Goal: Information Seeking & Learning: Learn about a topic

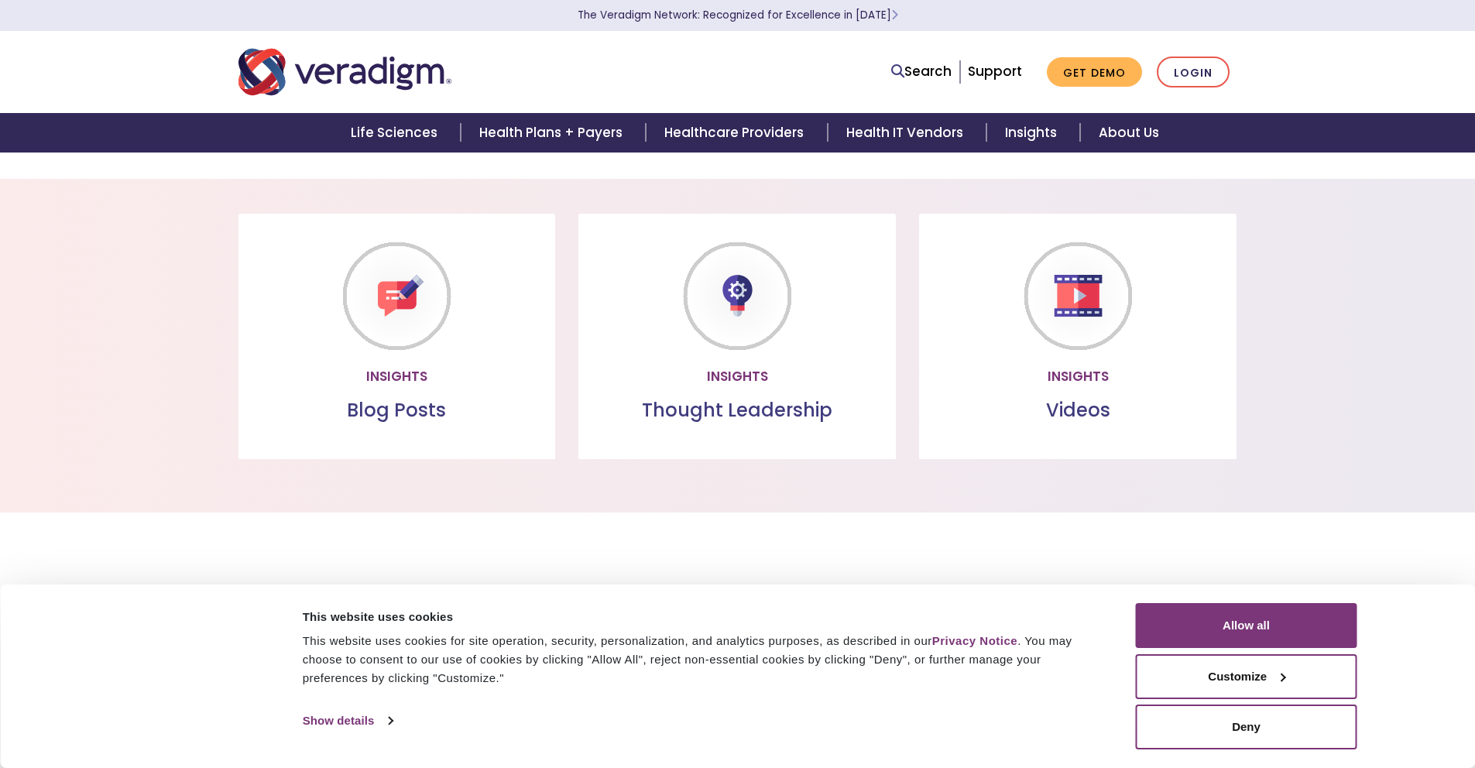
scroll to position [1000, 0]
click at [1273, 621] on button "Allow all" at bounding box center [1246, 625] width 221 height 45
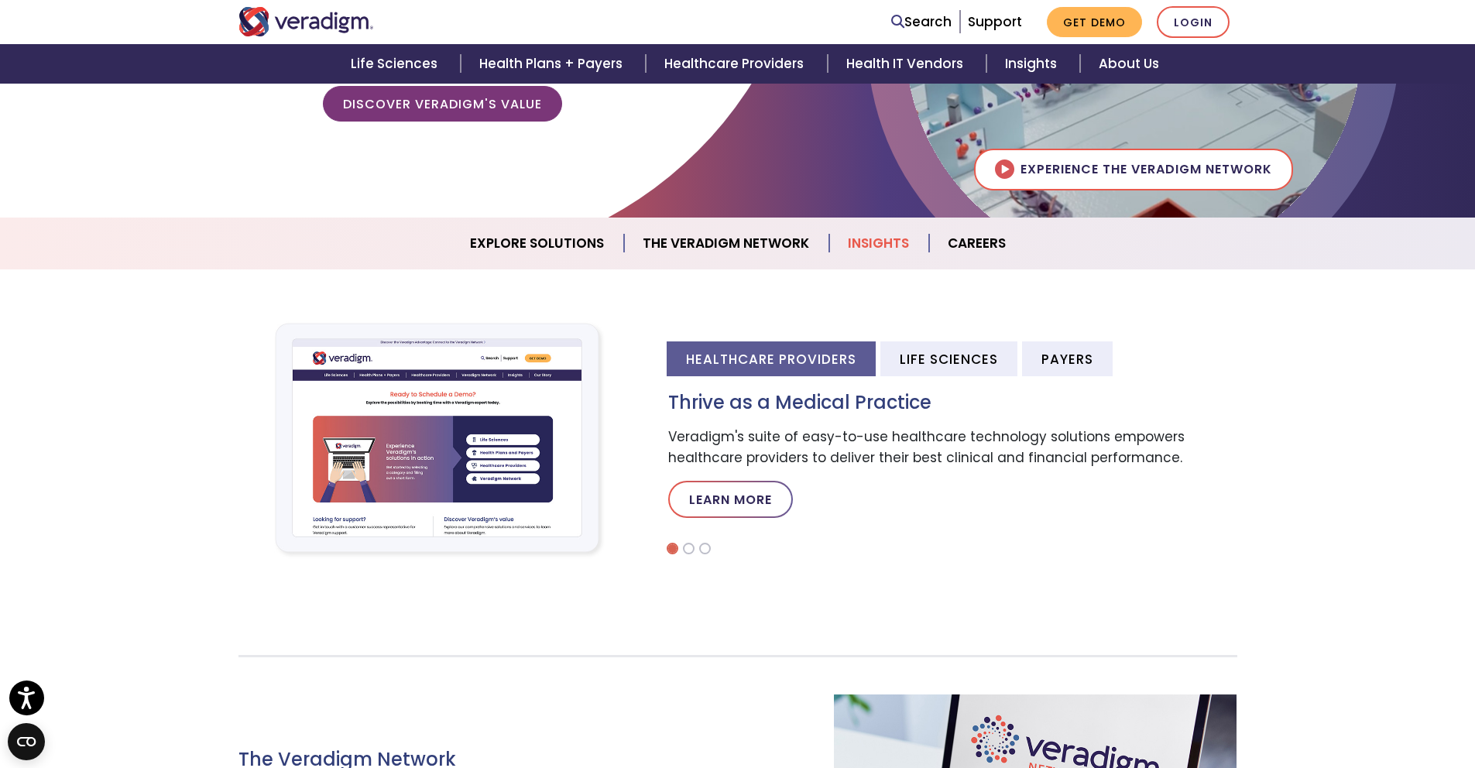
scroll to position [307, 0]
click at [688, 547] on li at bounding box center [689, 548] width 12 height 12
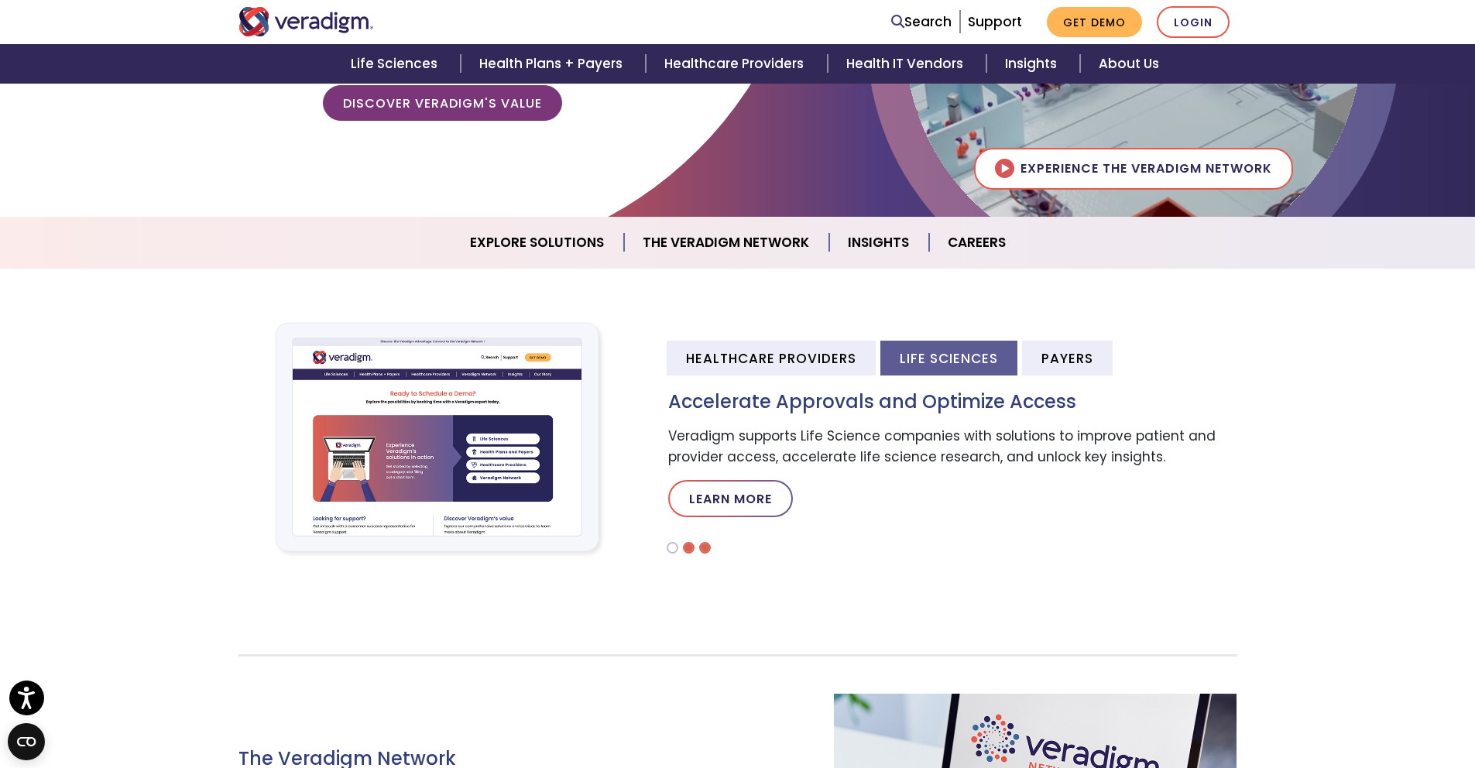
click at [702, 547] on li at bounding box center [705, 548] width 12 height 12
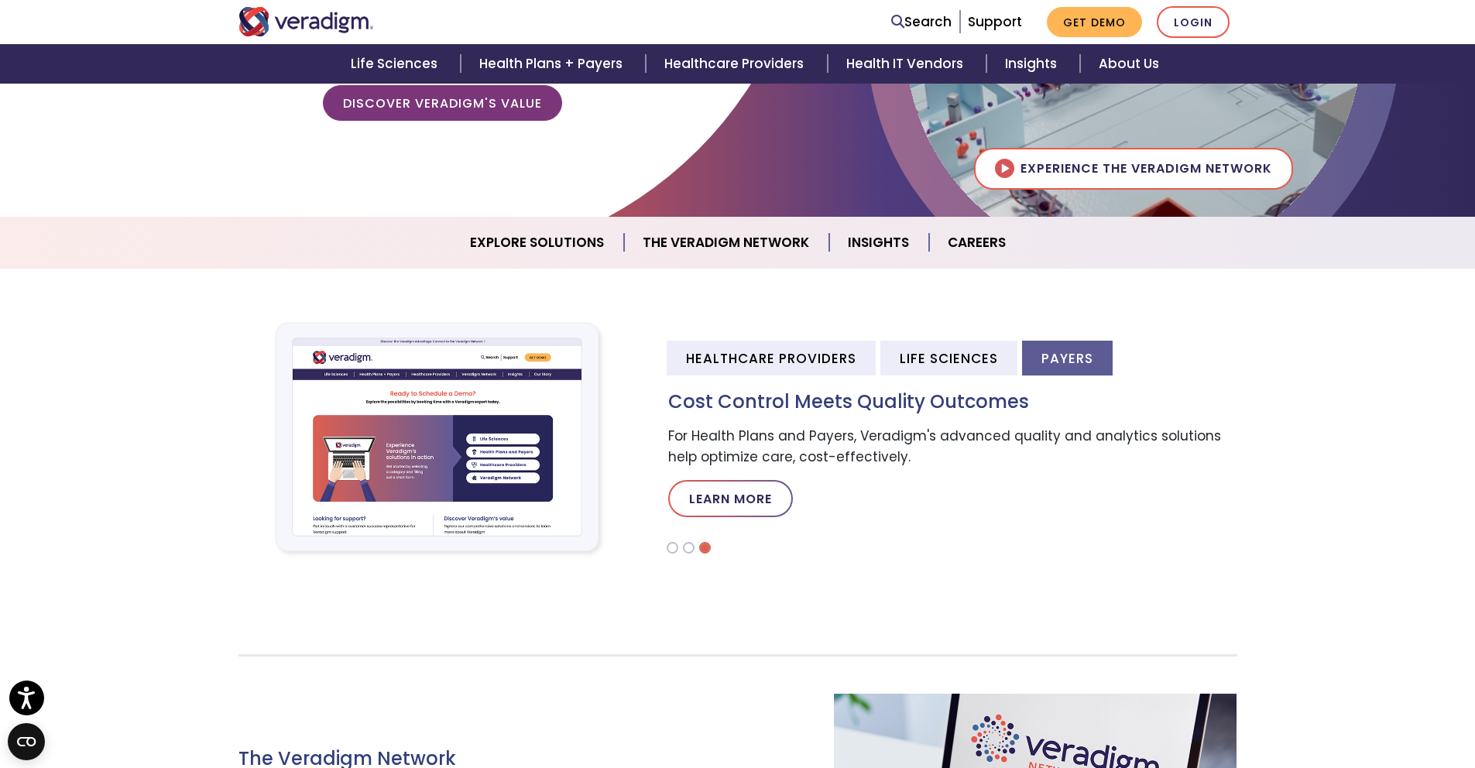
click at [702, 547] on li at bounding box center [705, 548] width 12 height 12
click at [667, 550] on li at bounding box center [673, 548] width 12 height 12
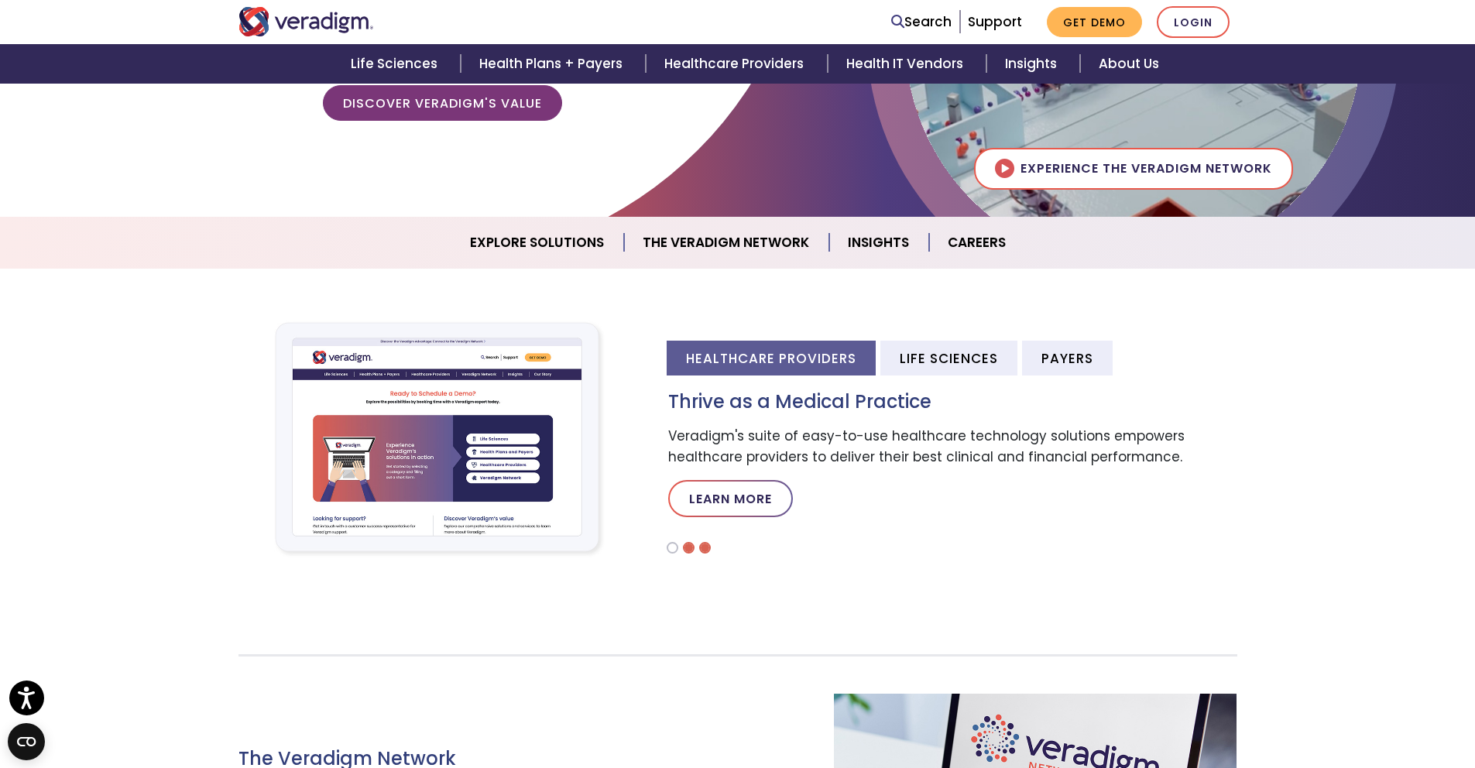
click at [692, 548] on li at bounding box center [689, 548] width 12 height 12
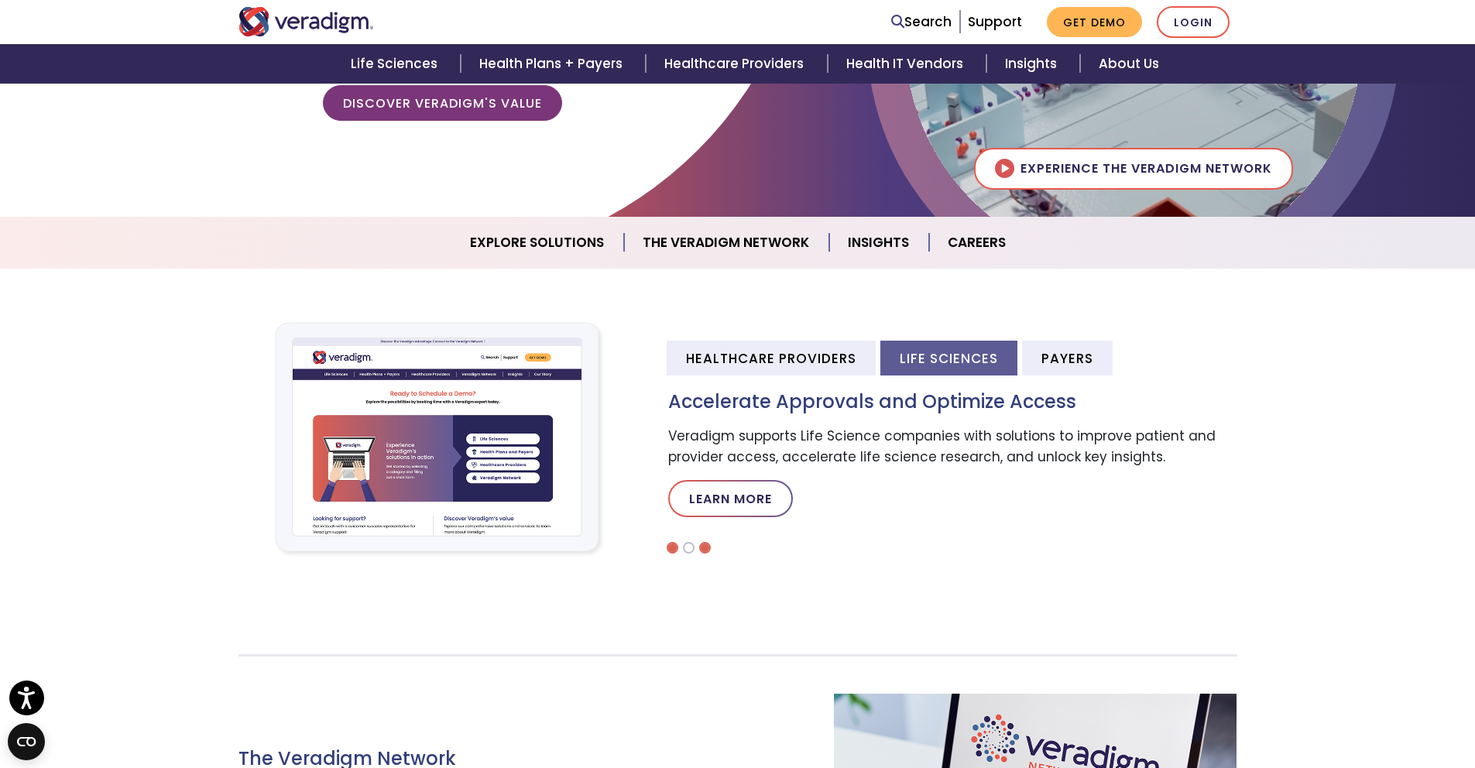
click at [705, 547] on li at bounding box center [705, 548] width 12 height 12
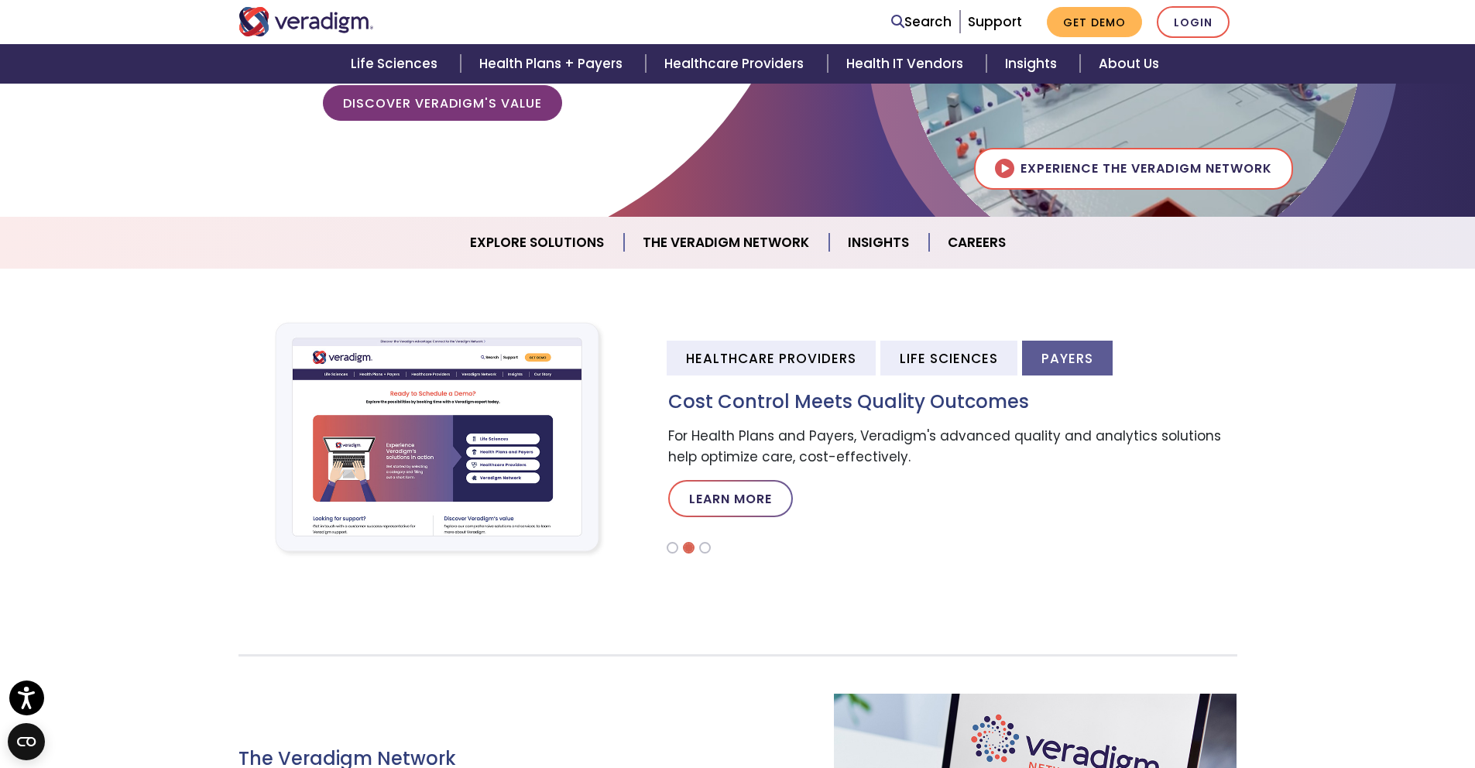
drag, startPoint x: 670, startPoint y: 551, endPoint x: 688, endPoint y: 550, distance: 17.8
click at [673, 550] on li at bounding box center [673, 548] width 12 height 12
click at [691, 551] on li at bounding box center [689, 548] width 12 height 12
click at [704, 550] on li at bounding box center [705, 548] width 12 height 12
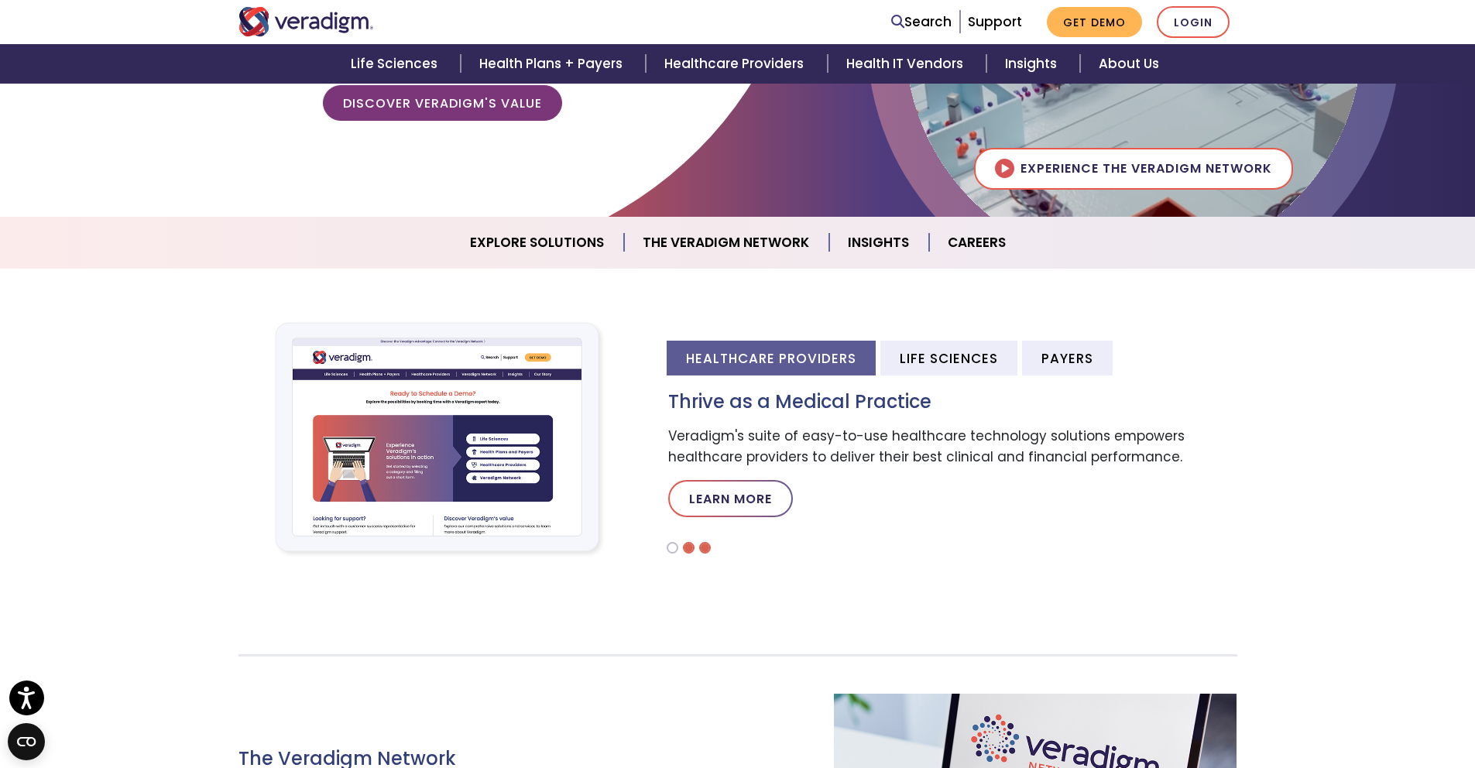
drag, startPoint x: 669, startPoint y: 551, endPoint x: 683, endPoint y: 549, distance: 14.0
click at [672, 551] on li at bounding box center [673, 548] width 12 height 12
click at [689, 550] on li at bounding box center [689, 548] width 12 height 12
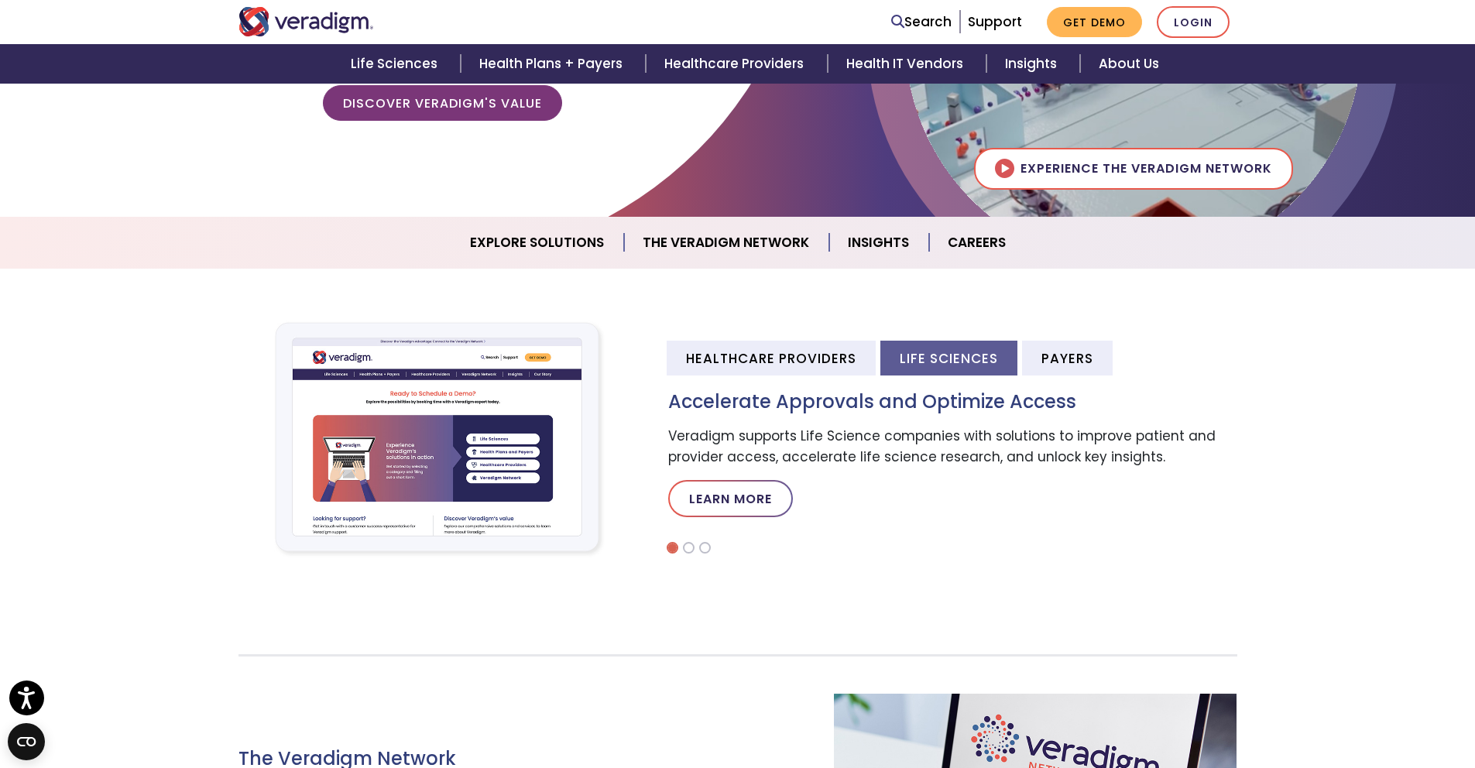
click at [701, 548] on li at bounding box center [705, 548] width 12 height 12
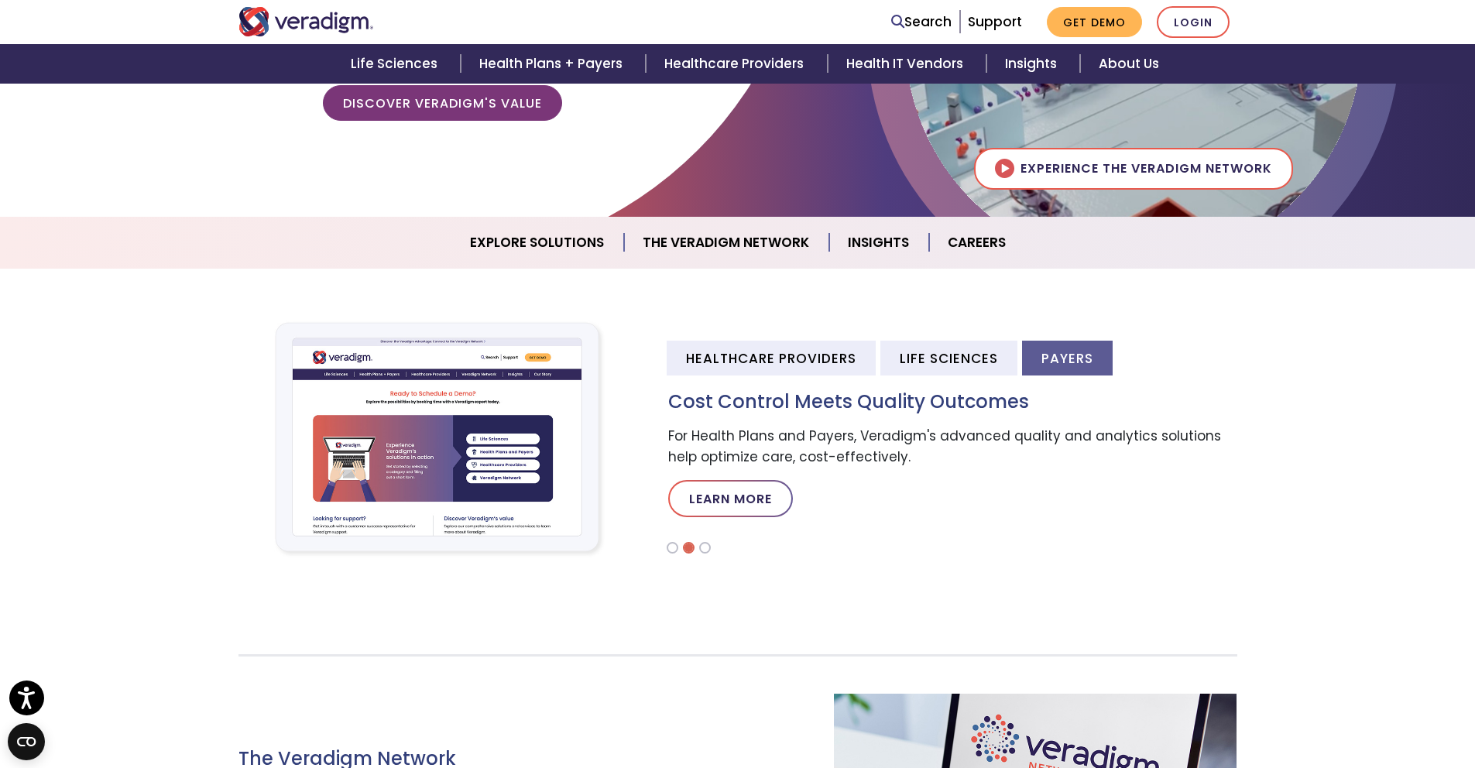
click at [673, 549] on li at bounding box center [673, 548] width 12 height 12
click at [690, 548] on li at bounding box center [689, 548] width 12 height 12
click at [703, 548] on li at bounding box center [705, 548] width 12 height 12
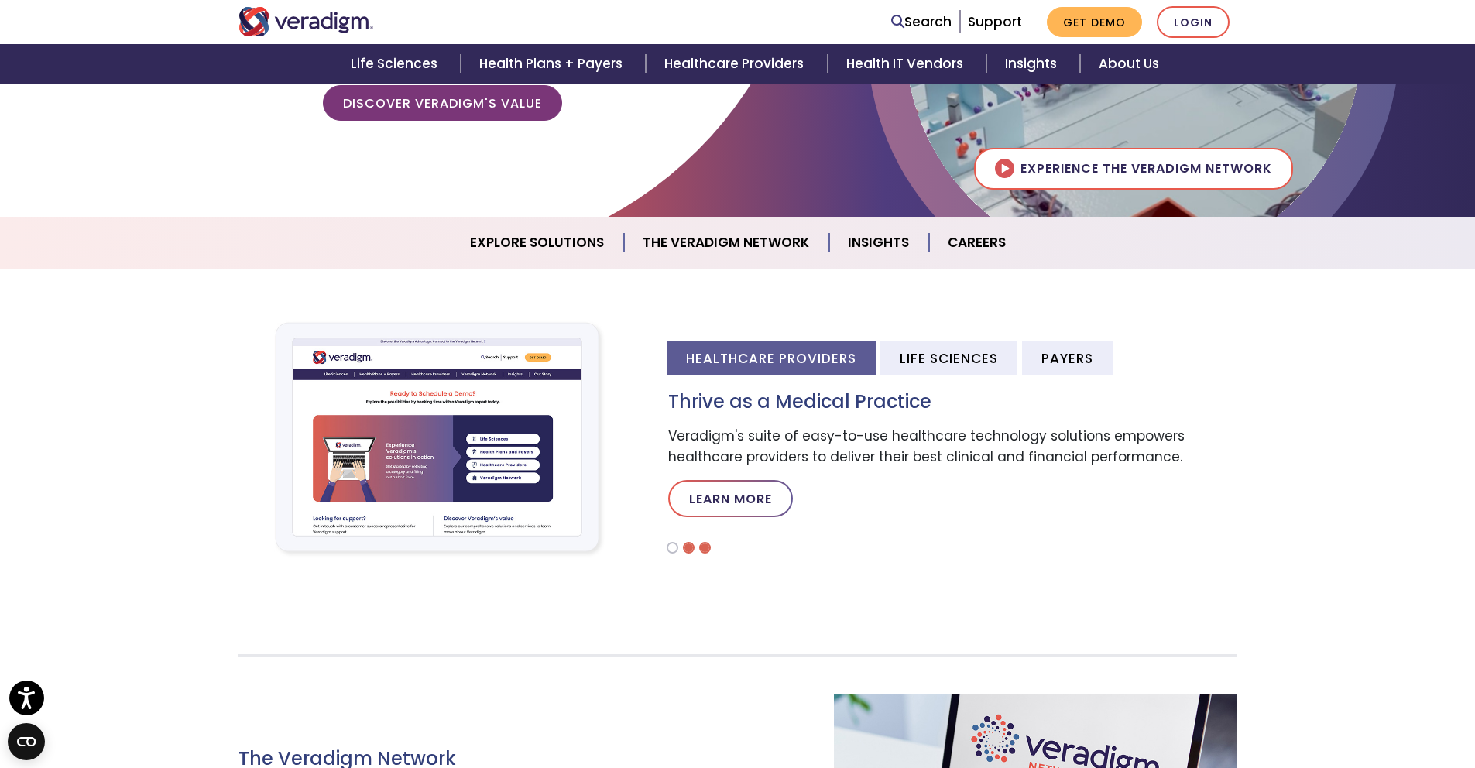
drag, startPoint x: 671, startPoint y: 548, endPoint x: 687, endPoint y: 547, distance: 16.3
click at [671, 548] on li at bounding box center [673, 548] width 12 height 12
drag, startPoint x: 691, startPoint y: 548, endPoint x: 700, endPoint y: 547, distance: 8.6
click at [693, 548] on li at bounding box center [689, 548] width 12 height 12
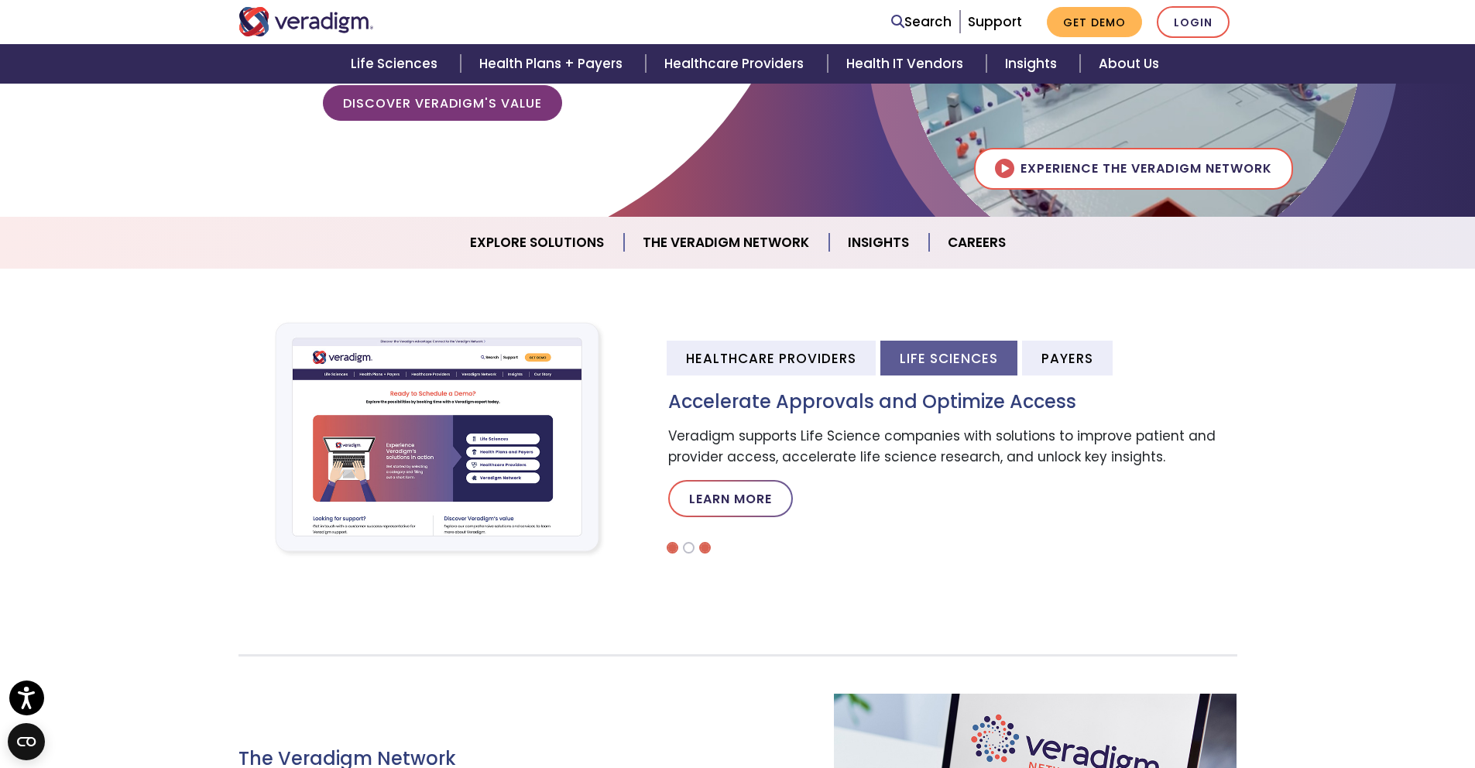
click at [706, 547] on li at bounding box center [705, 548] width 12 height 12
drag, startPoint x: 669, startPoint y: 549, endPoint x: 686, endPoint y: 548, distance: 17.1
click at [671, 549] on li at bounding box center [673, 548] width 12 height 12
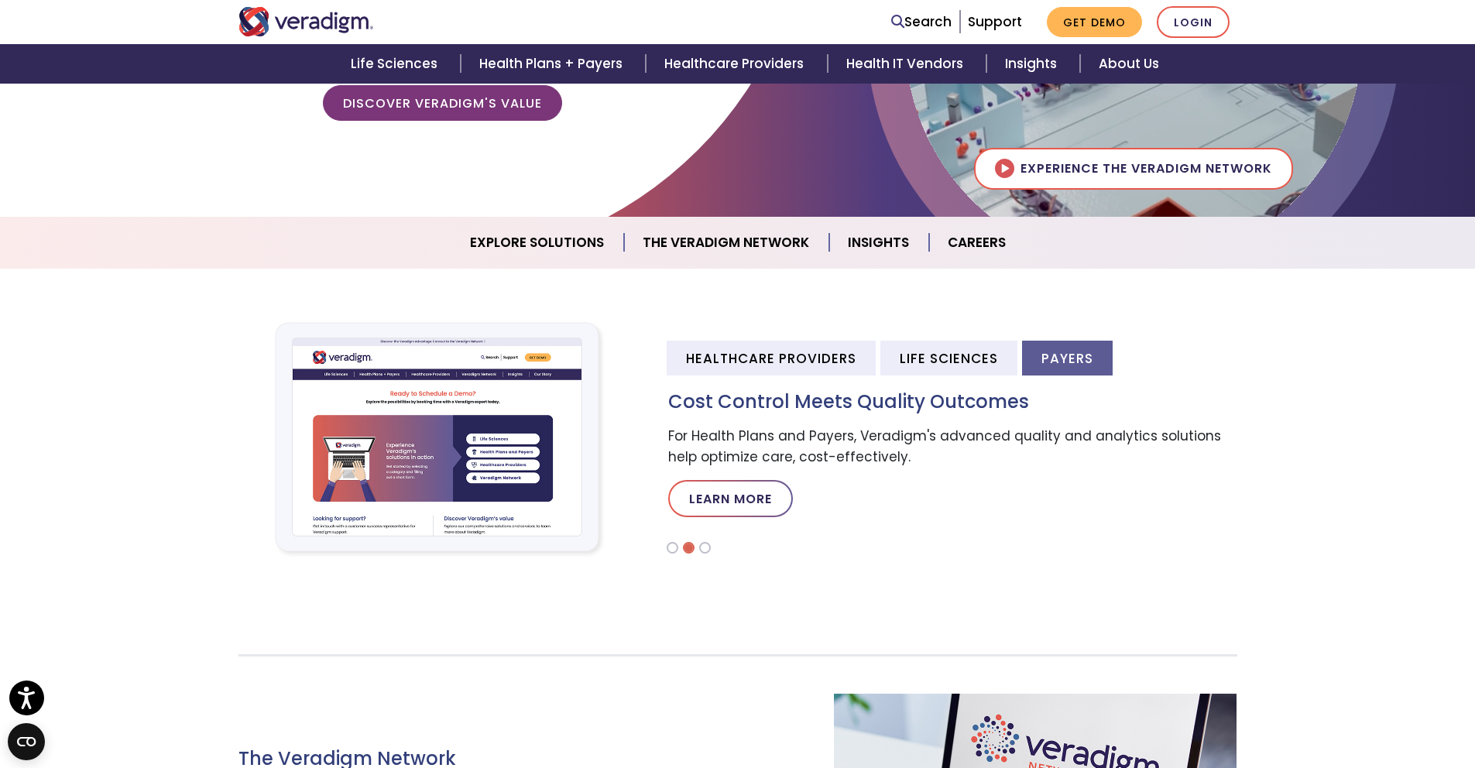
click at [690, 549] on li at bounding box center [689, 548] width 12 height 12
click at [705, 547] on li at bounding box center [705, 548] width 12 height 12
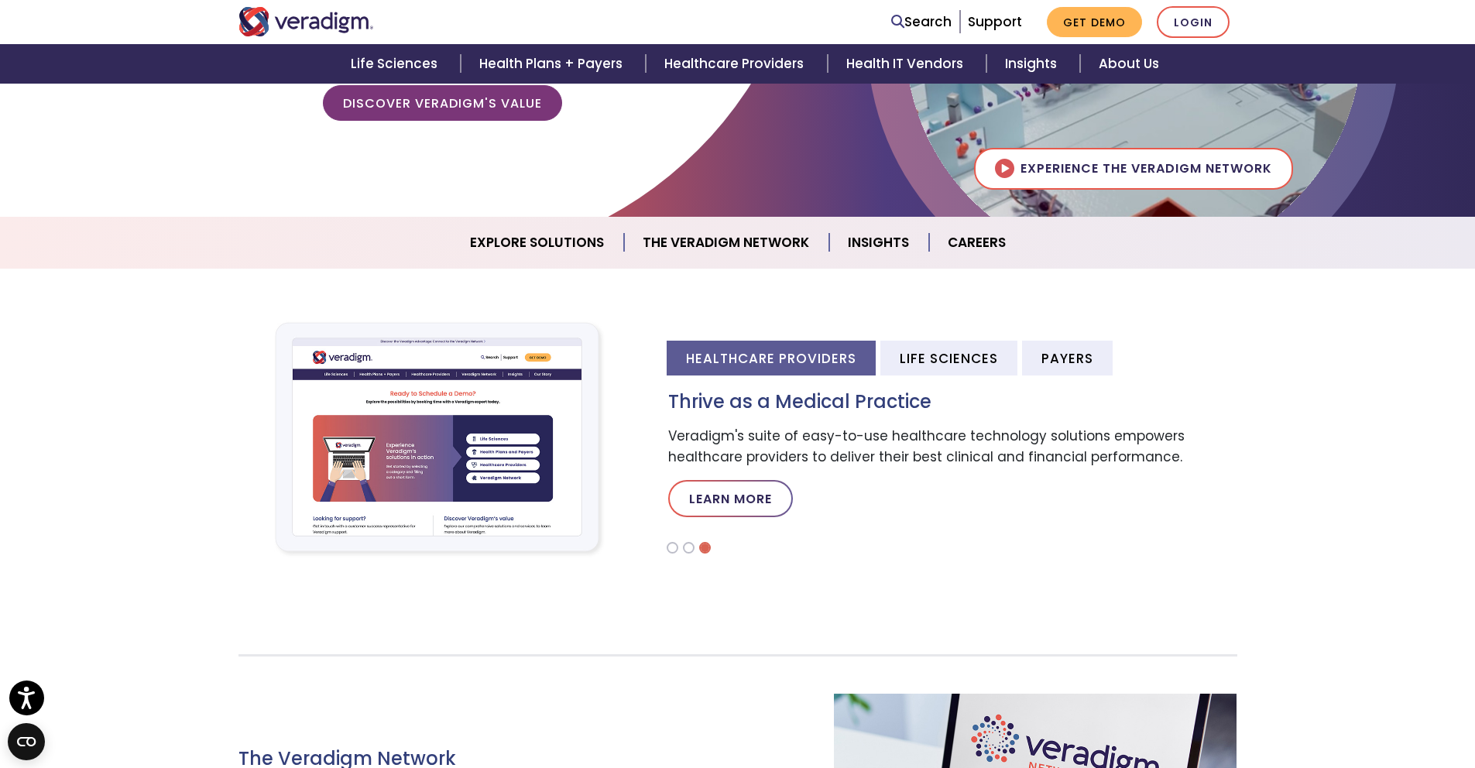
drag, startPoint x: 668, startPoint y: 548, endPoint x: 695, endPoint y: 547, distance: 26.3
click at [669, 548] on li at bounding box center [673, 548] width 12 height 12
drag, startPoint x: 695, startPoint y: 547, endPoint x: 704, endPoint y: 547, distance: 9.3
click at [696, 548] on ol at bounding box center [950, 548] width 573 height 12
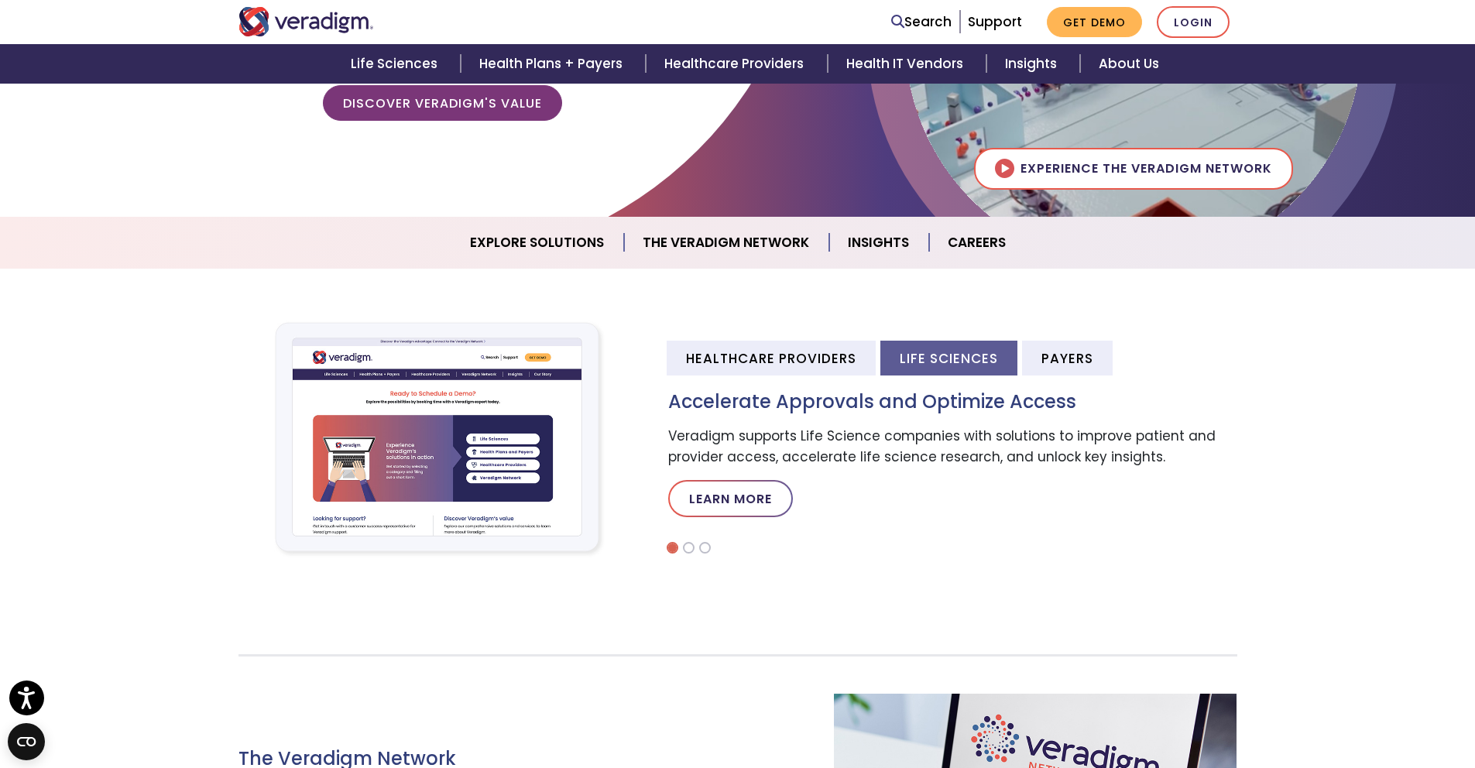
drag, startPoint x: 709, startPoint y: 547, endPoint x: 680, endPoint y: 548, distance: 28.7
click at [708, 548] on li at bounding box center [705, 548] width 12 height 12
drag, startPoint x: 676, startPoint y: 548, endPoint x: 688, endPoint y: 547, distance: 12.4
click at [678, 548] on ol at bounding box center [950, 548] width 573 height 12
click at [698, 549] on ol at bounding box center [950, 548] width 573 height 12
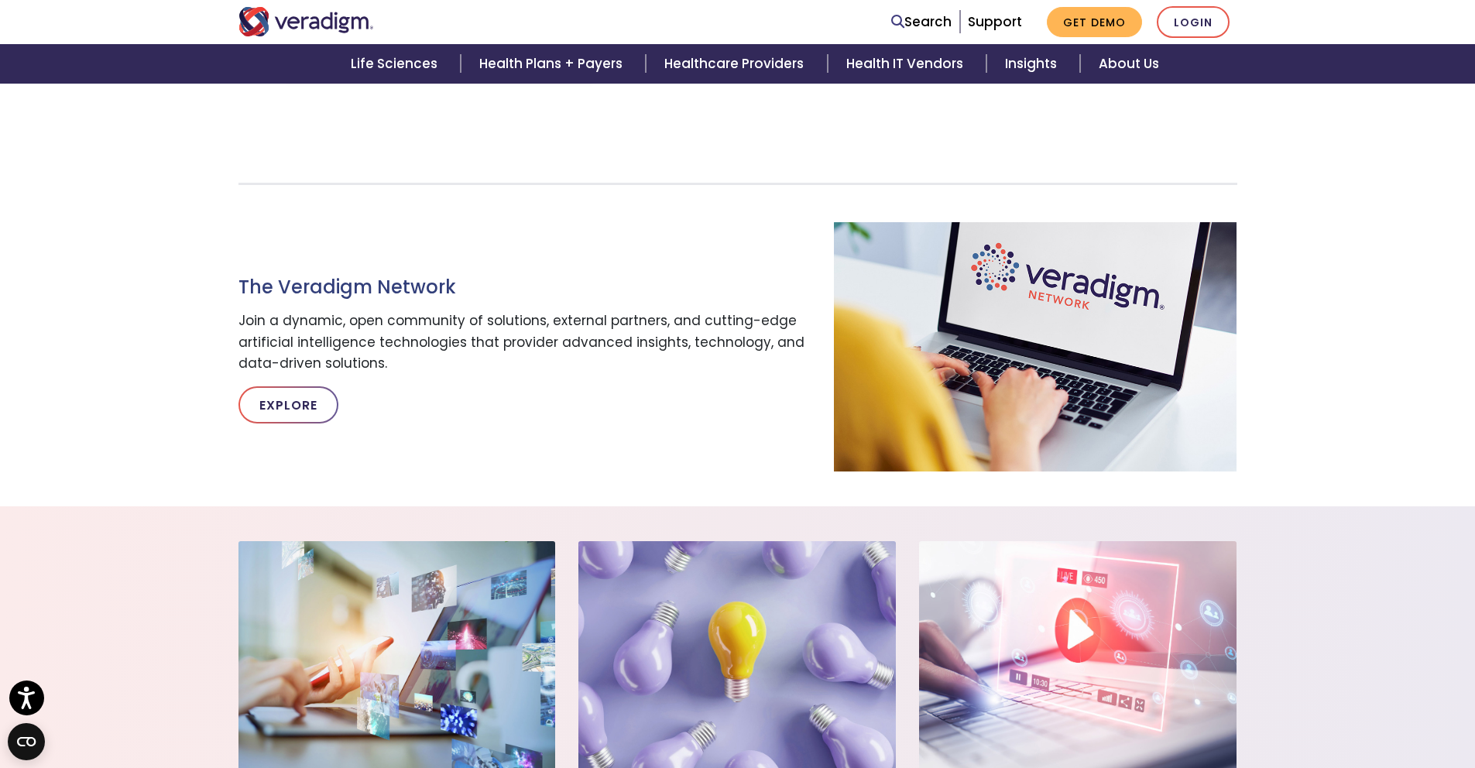
scroll to position [0, 0]
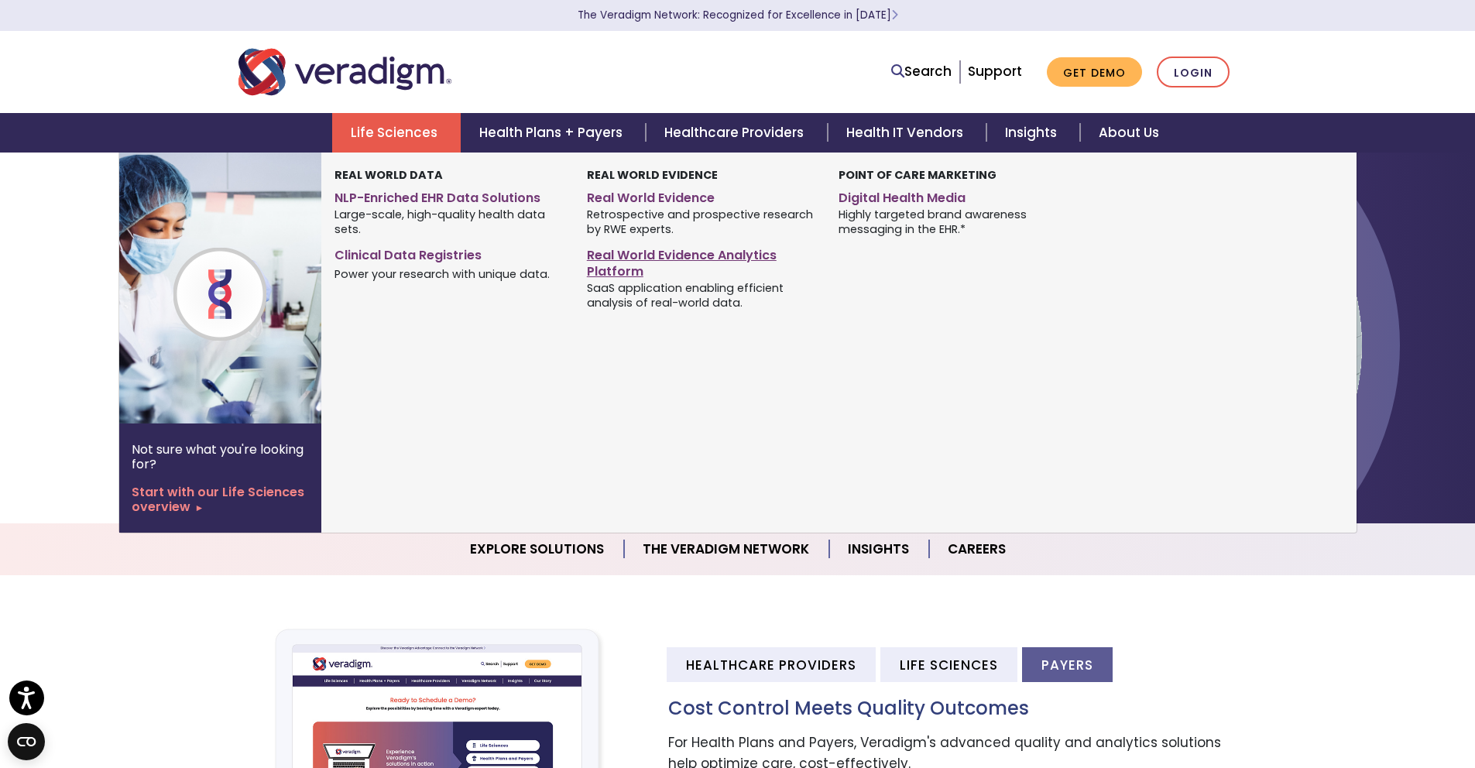
click at [635, 254] on link "Real World Evidence Analytics Platform" at bounding box center [701, 261] width 228 height 39
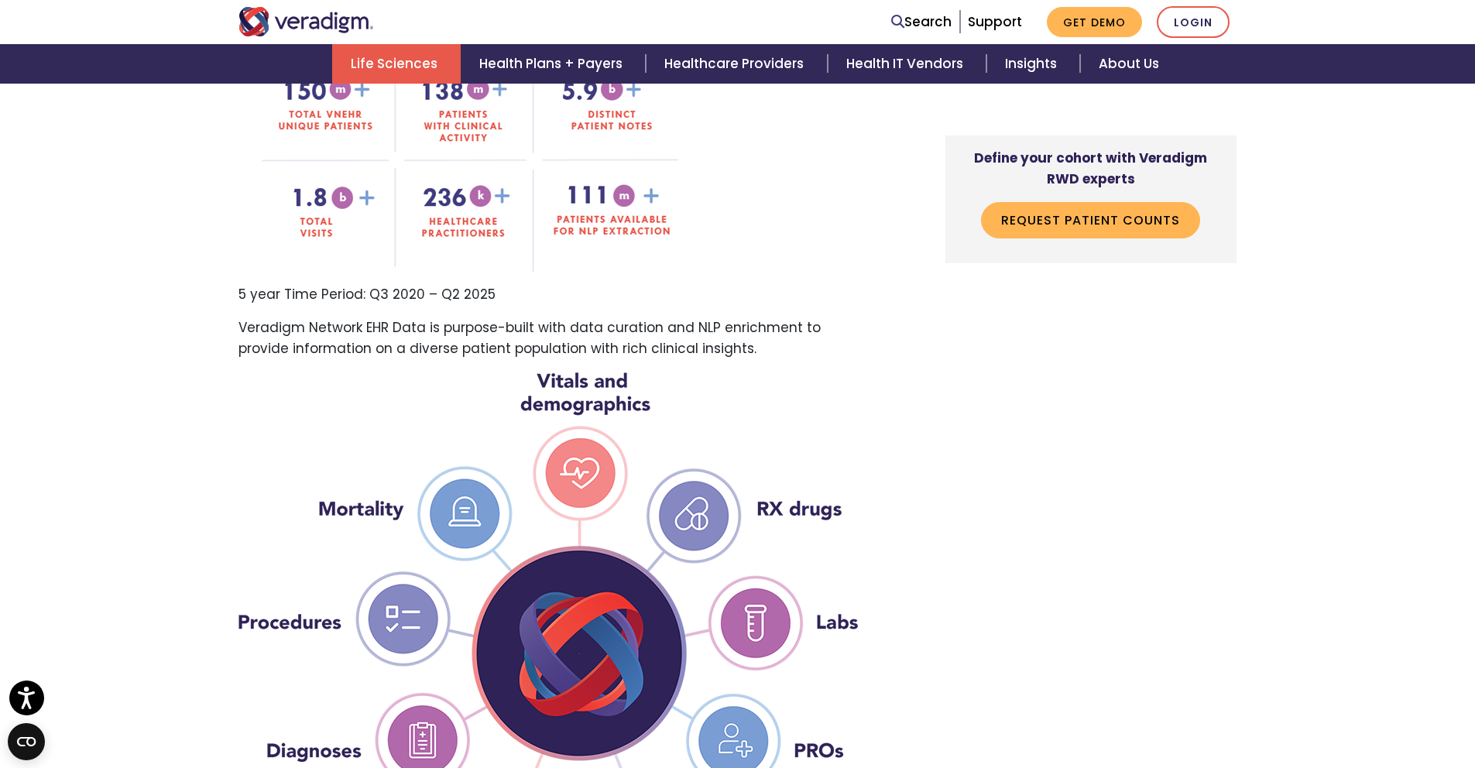
scroll to position [1734, 0]
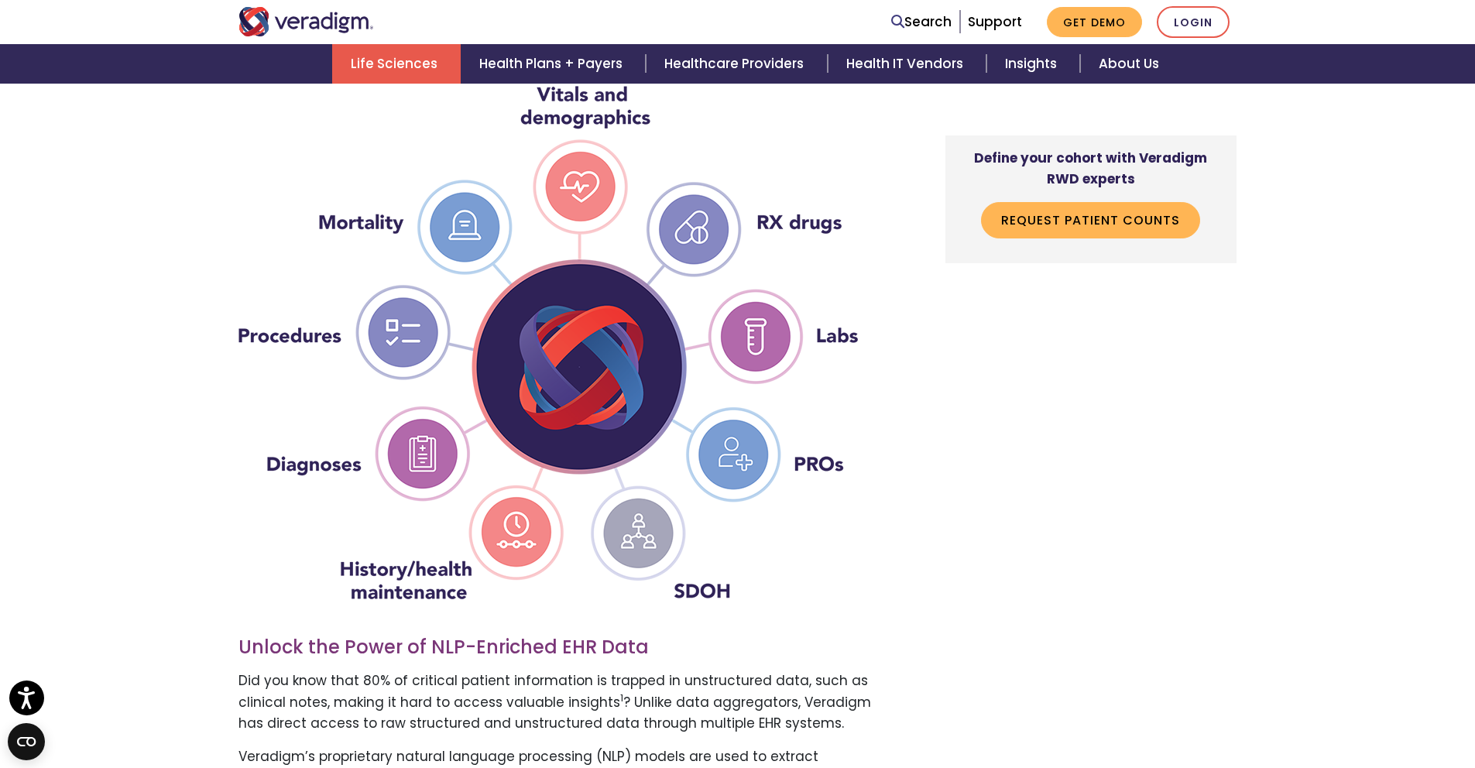
click at [1073, 396] on div "Define your cohort with Veradigm RWD experts Request Patient Counts" at bounding box center [1078, 726] width 341 height 3748
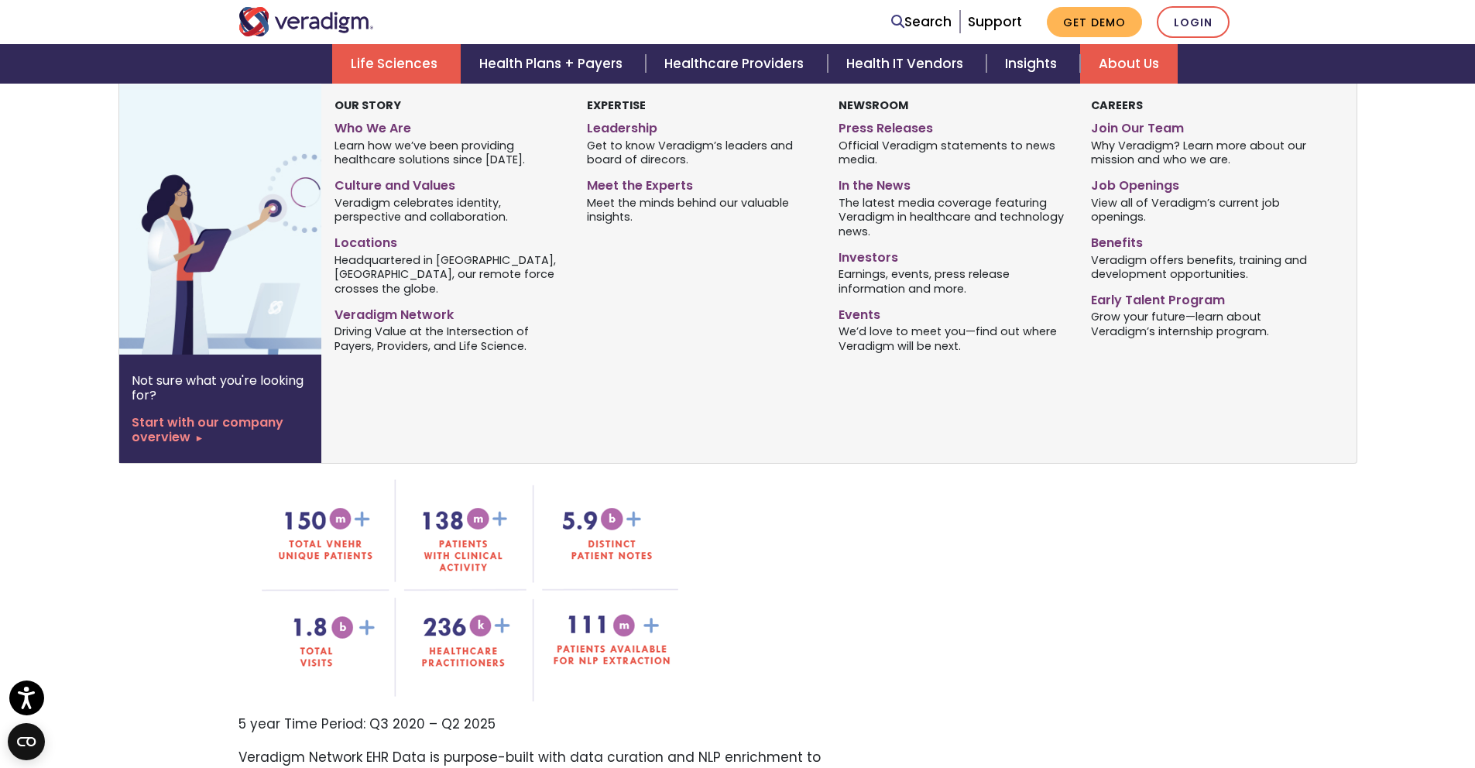
scroll to position [980, 0]
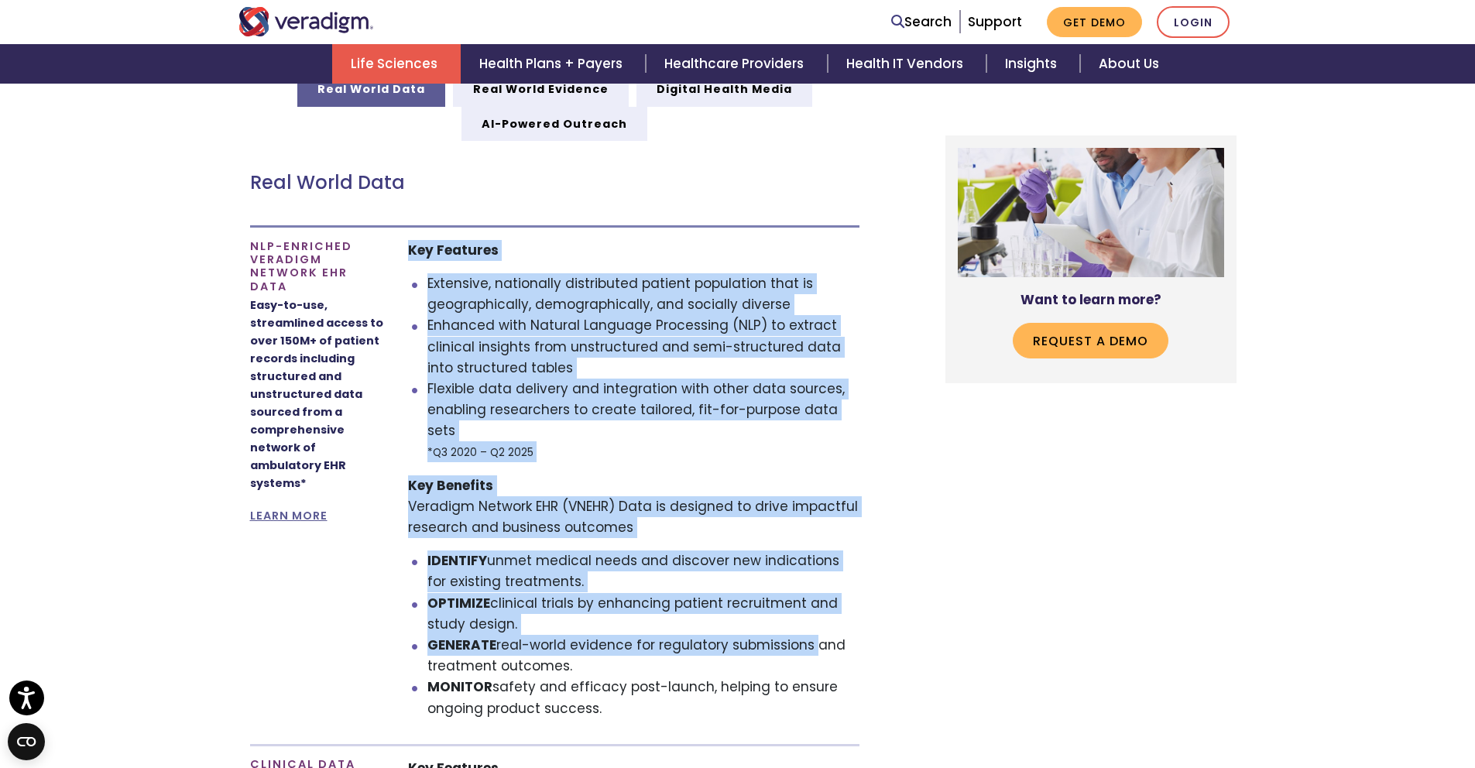
scroll to position [1934, 0]
drag, startPoint x: 407, startPoint y: 283, endPoint x: 701, endPoint y: 685, distance: 498.1
click at [701, 685] on div "Key Features Extensive, nationally distributed patient population that is geogr…" at bounding box center [633, 485] width 475 height 492
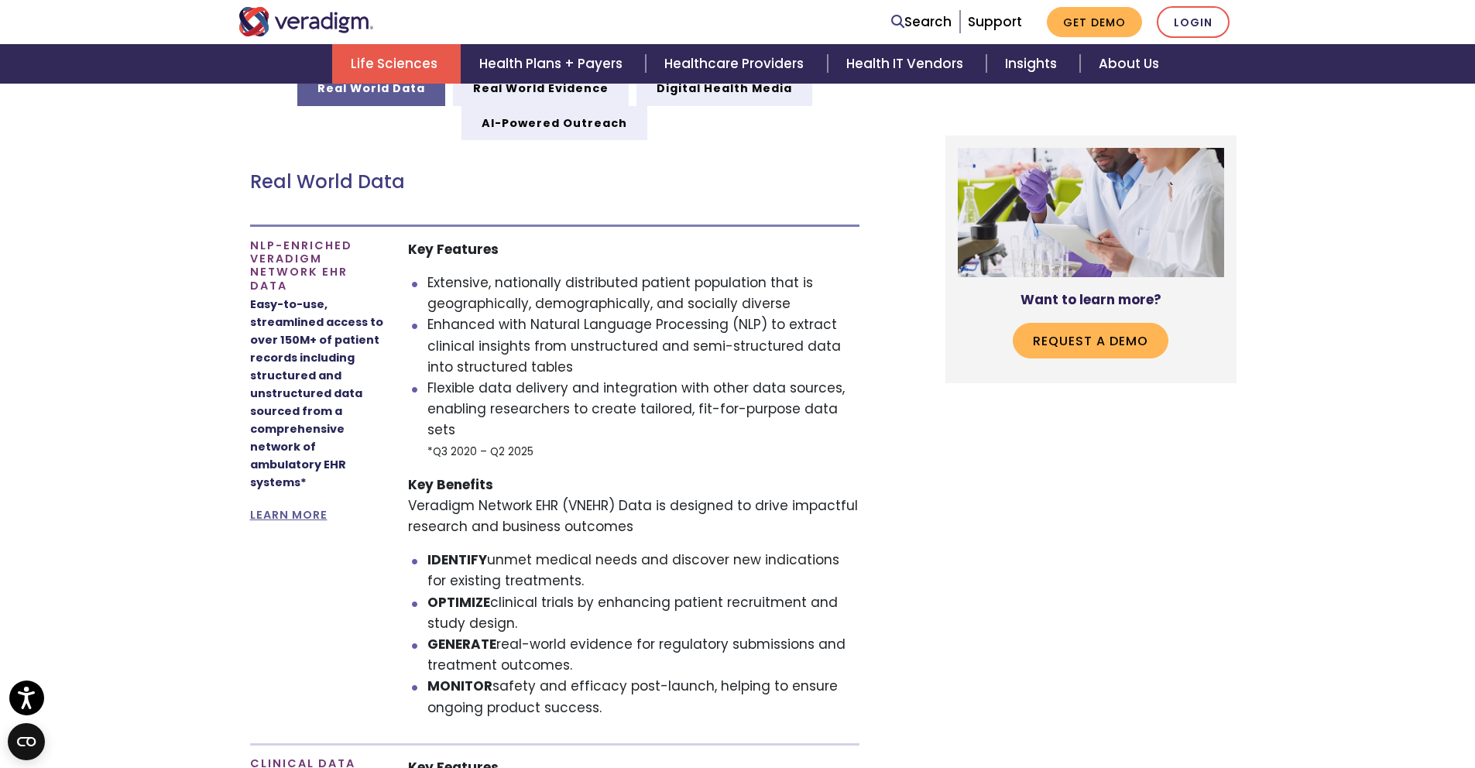
click at [567, 488] on p "Key Benefits Veradigm Network EHR (VNEHR) Data is designed to drive impactful r…" at bounding box center [633, 506] width 451 height 63
drag, startPoint x: 403, startPoint y: 247, endPoint x: 607, endPoint y: 647, distance: 448.8
click at [616, 684] on div "Key Features Extensive, nationally distributed patient population that is geogr…" at bounding box center [633, 485] width 475 height 492
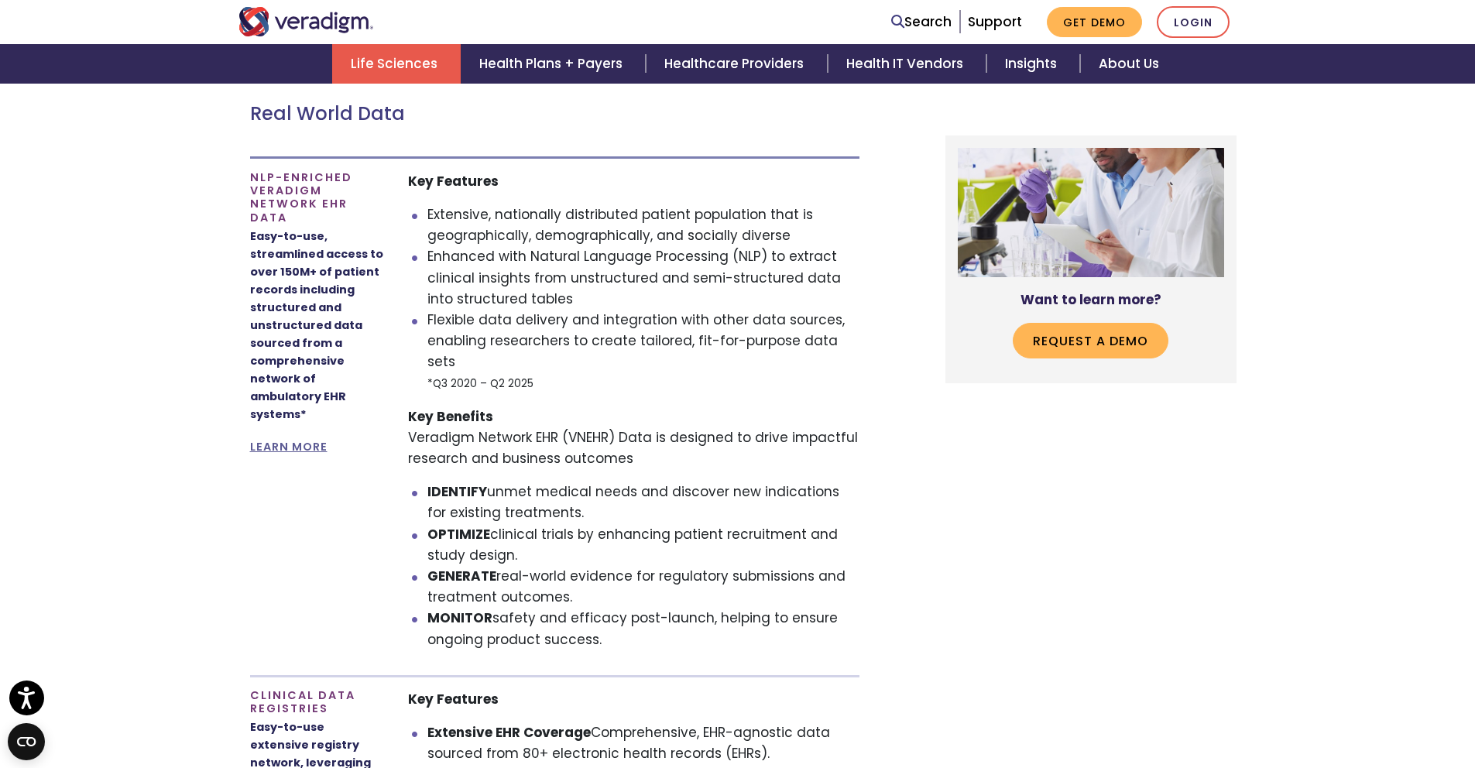
scroll to position [2002, 0]
drag, startPoint x: 499, startPoint y: 218, endPoint x: 527, endPoint y: 239, distance: 35.3
click at [527, 239] on li "Extensive, nationally distributed patient population that is geographically, de…" at bounding box center [642, 226] width 431 height 42
drag, startPoint x: 402, startPoint y: 180, endPoint x: 650, endPoint y: 622, distance: 507.2
click at [650, 622] on div "Key Features Extensive, nationally distributed patient population that is geogr…" at bounding box center [633, 418] width 475 height 492
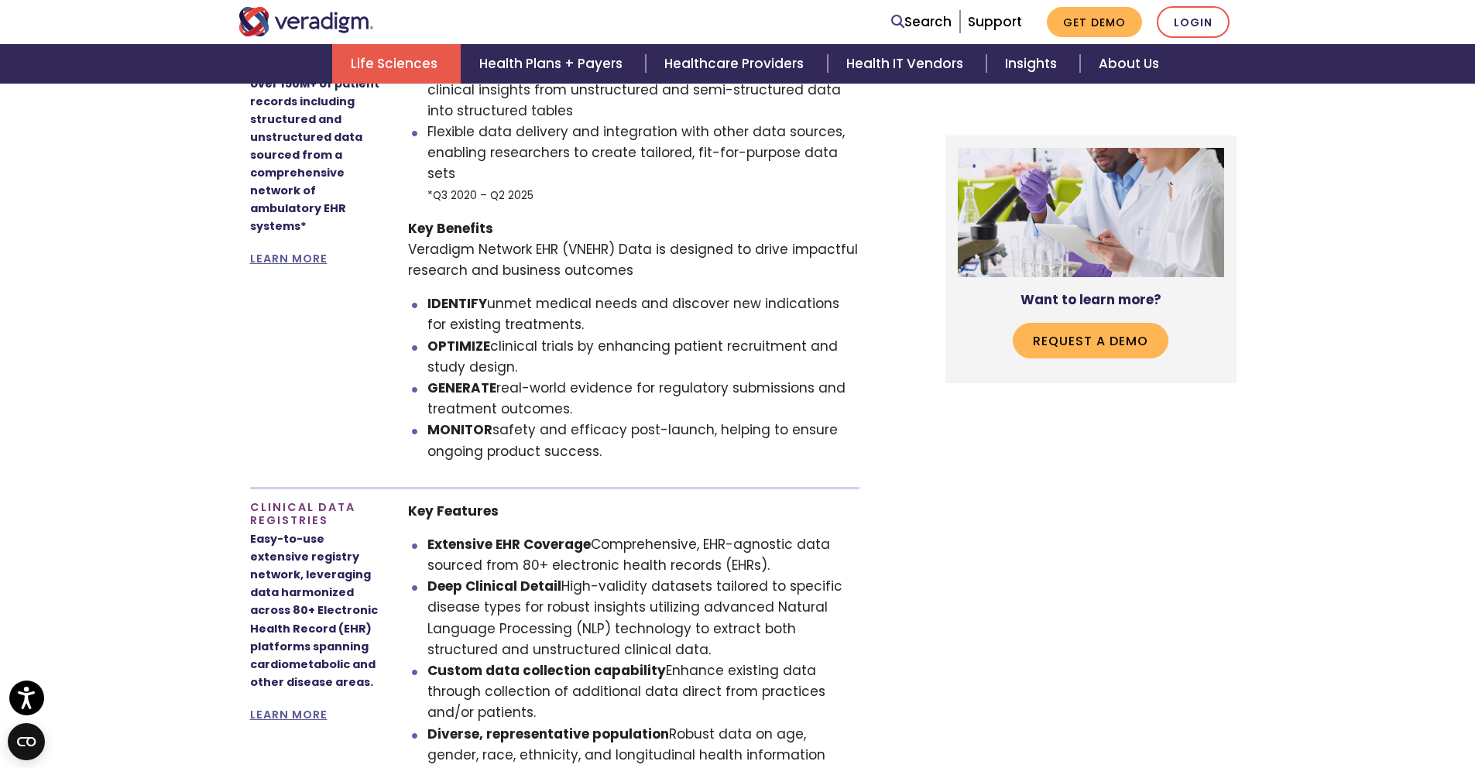
scroll to position [2237, 0]
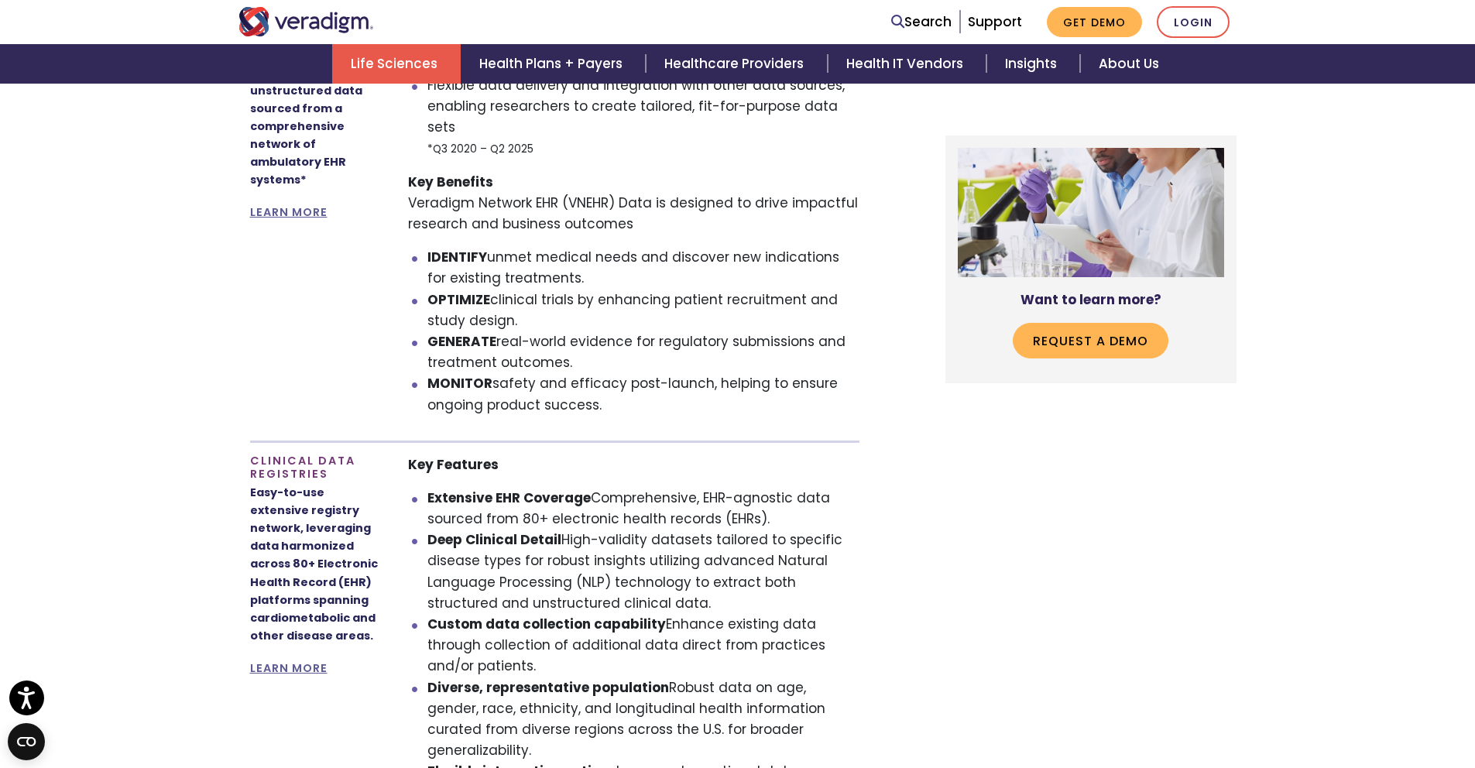
click at [791, 300] on li "OPTIMIZE clinical trials by enhancing patient recruitment and study design." at bounding box center [642, 311] width 431 height 42
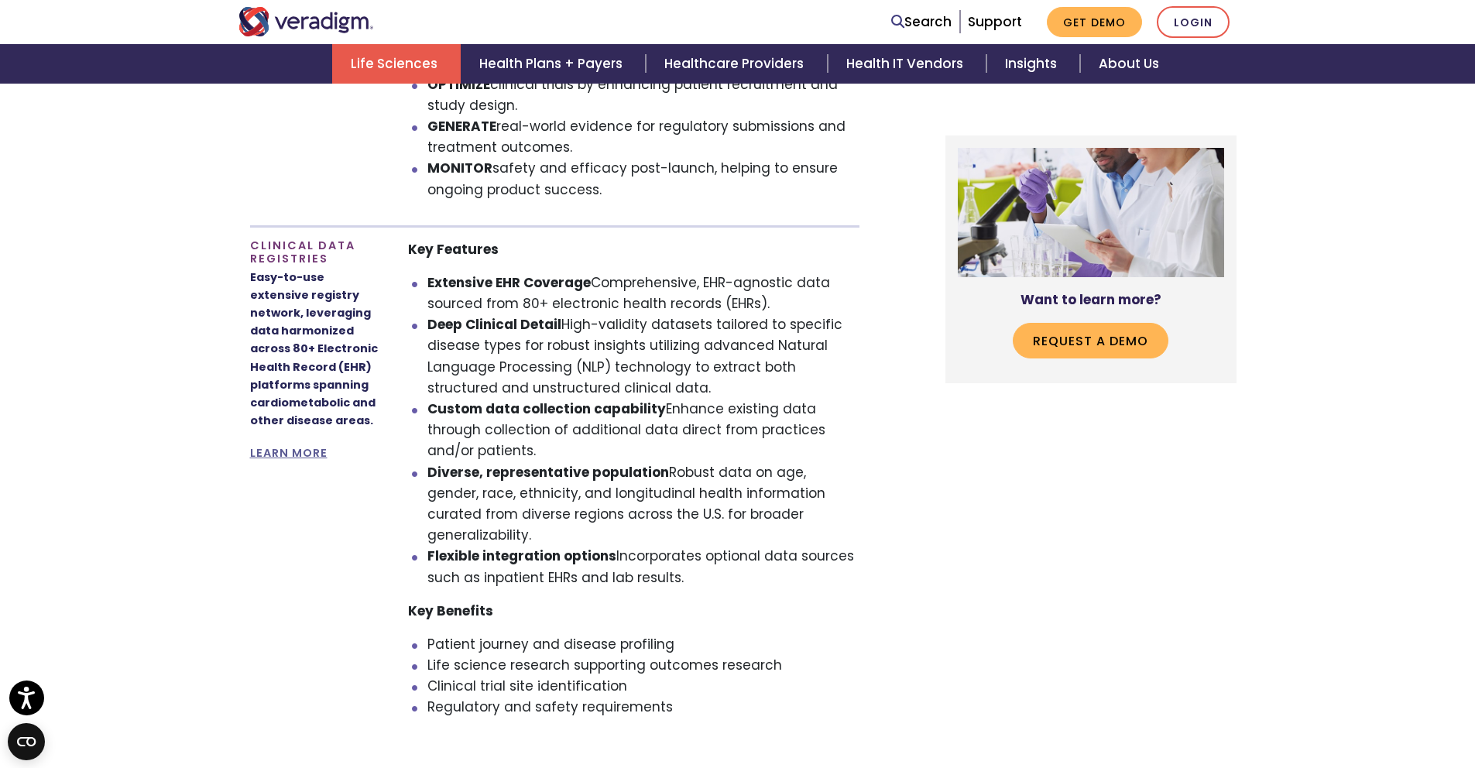
scroll to position [2462, 0]
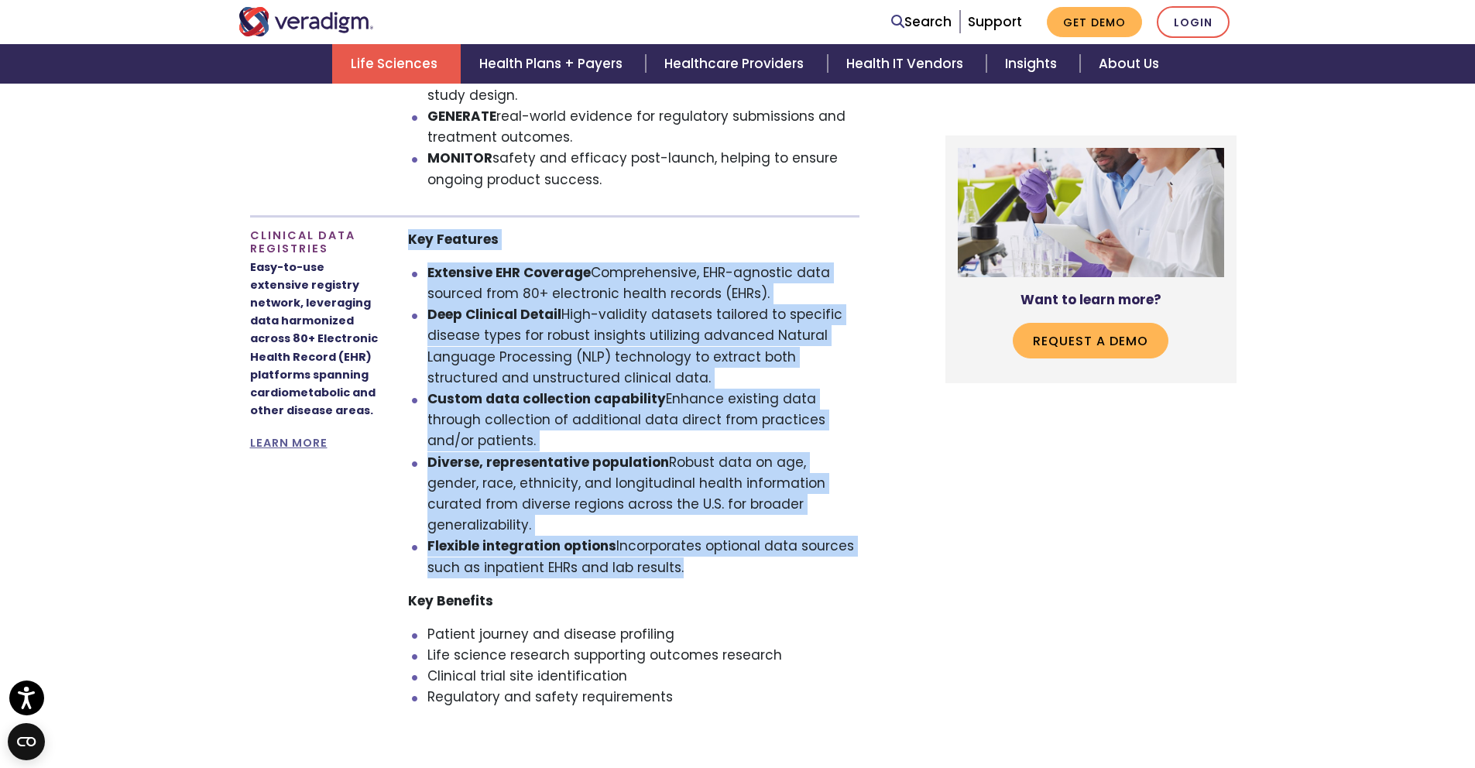
drag, startPoint x: 402, startPoint y: 216, endPoint x: 680, endPoint y: 543, distance: 429.0
click at [680, 543] on div "Key Features Extensive EHR Coverage Comprehensive, EHR-agnostic data sourced fr…" at bounding box center [633, 475] width 475 height 492
click at [835, 229] on p "Key Features" at bounding box center [633, 239] width 451 height 21
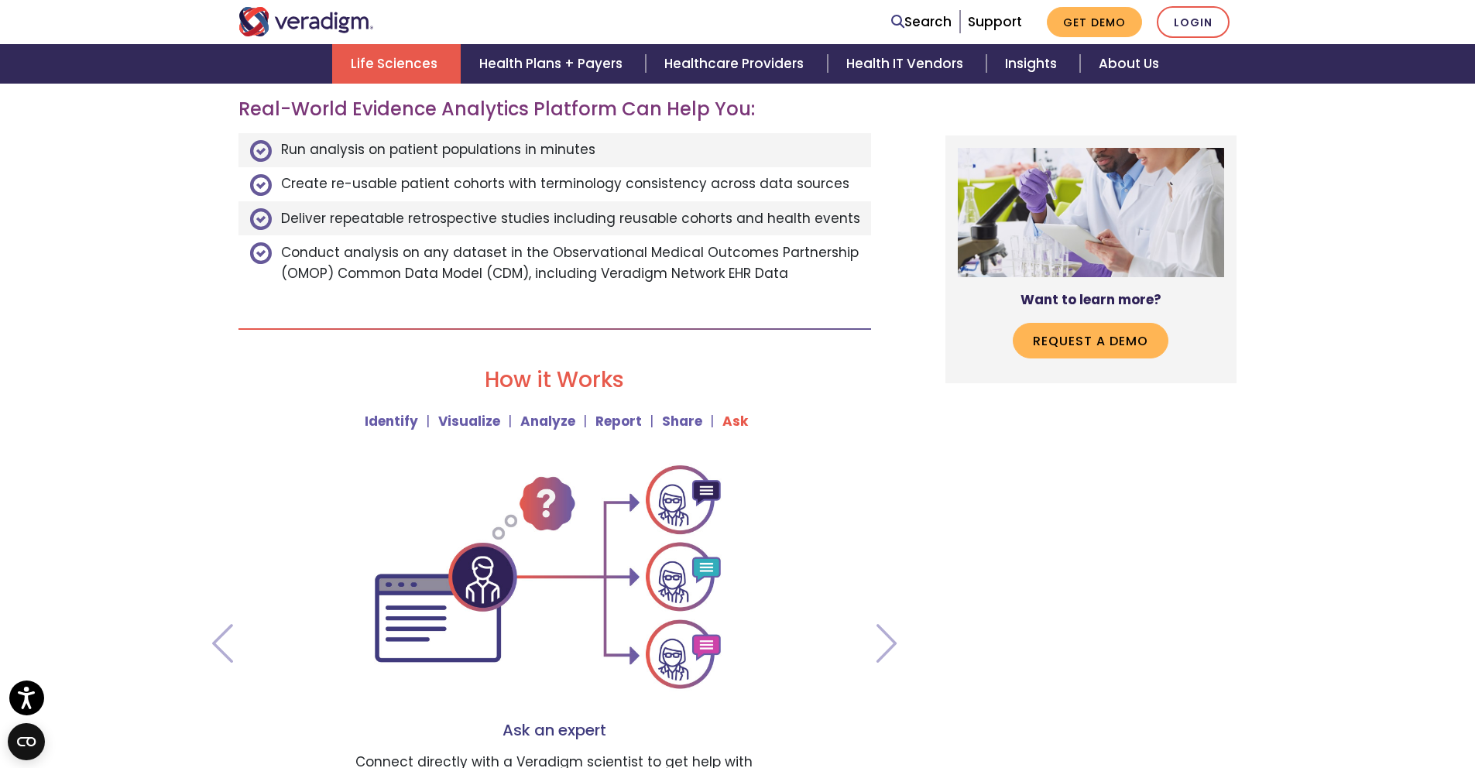
scroll to position [997, 0]
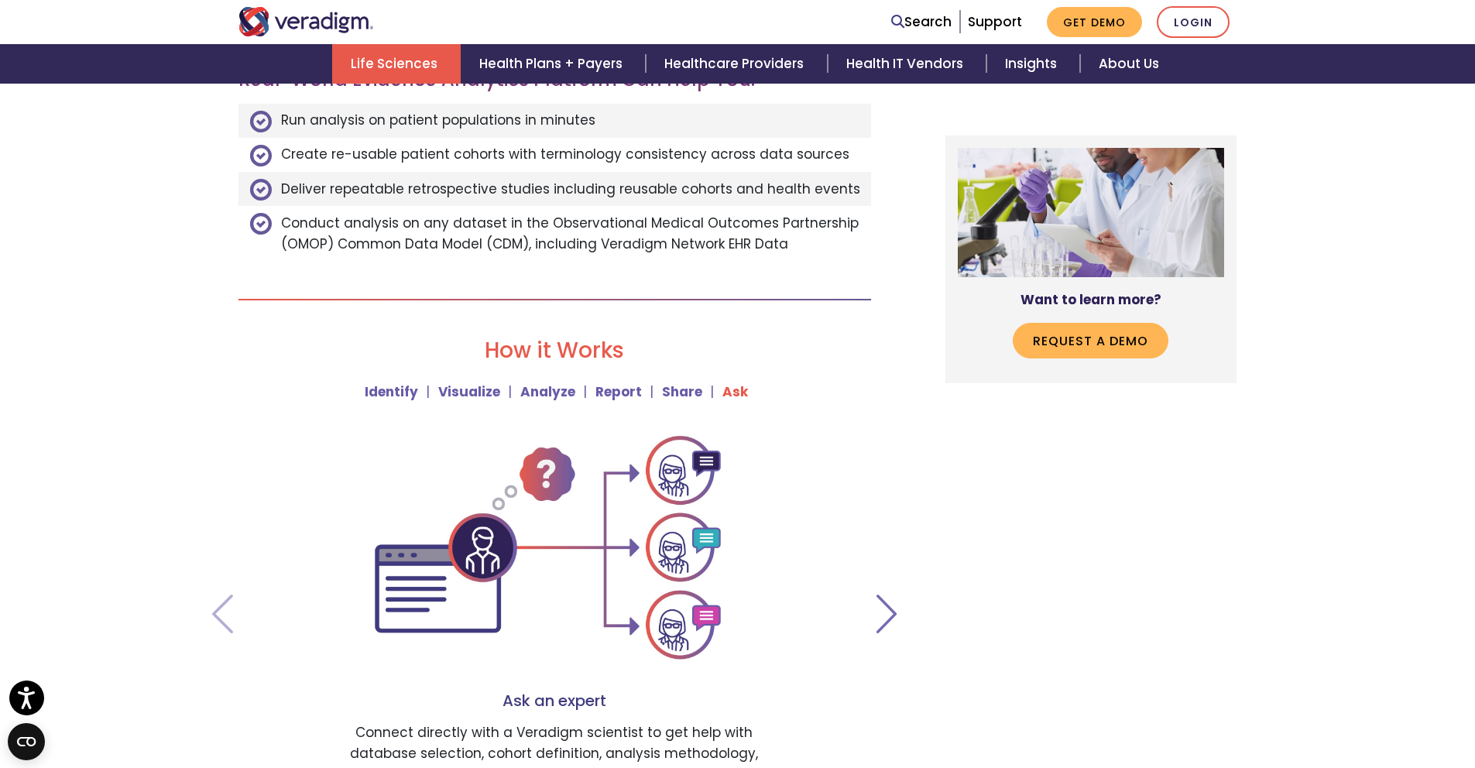
click at [887, 606] on span at bounding box center [887, 614] width 32 height 39
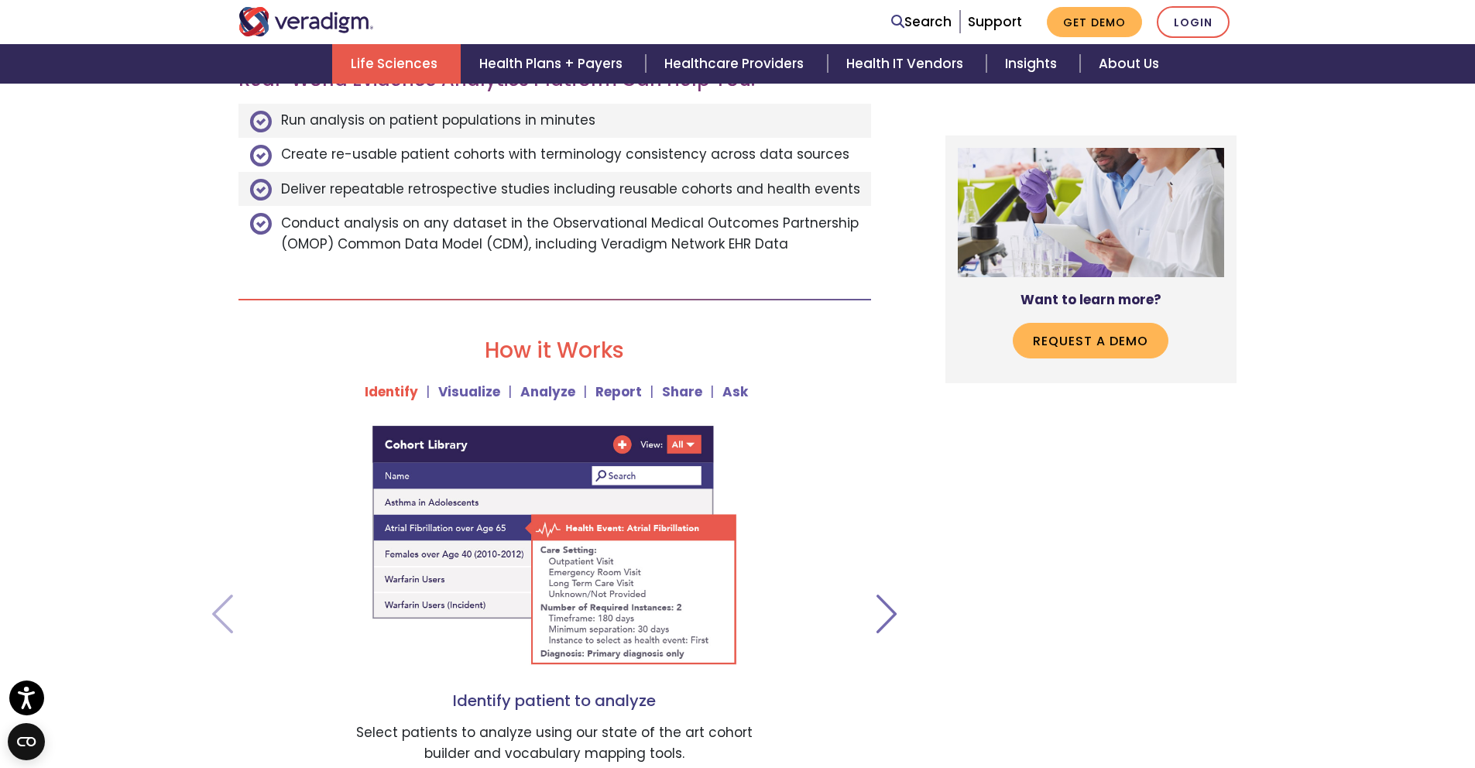
click at [887, 606] on span at bounding box center [887, 614] width 32 height 39
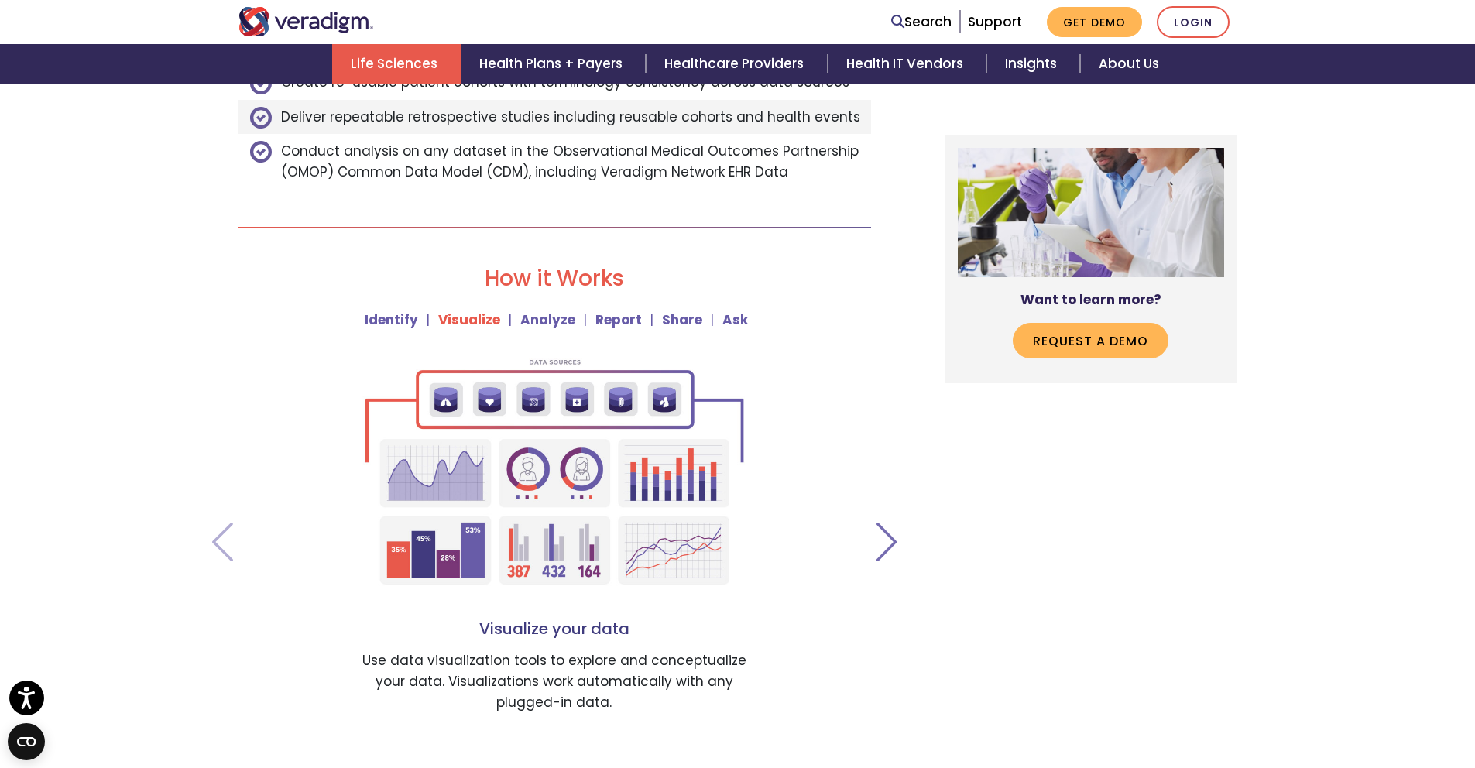
scroll to position [1179, 0]
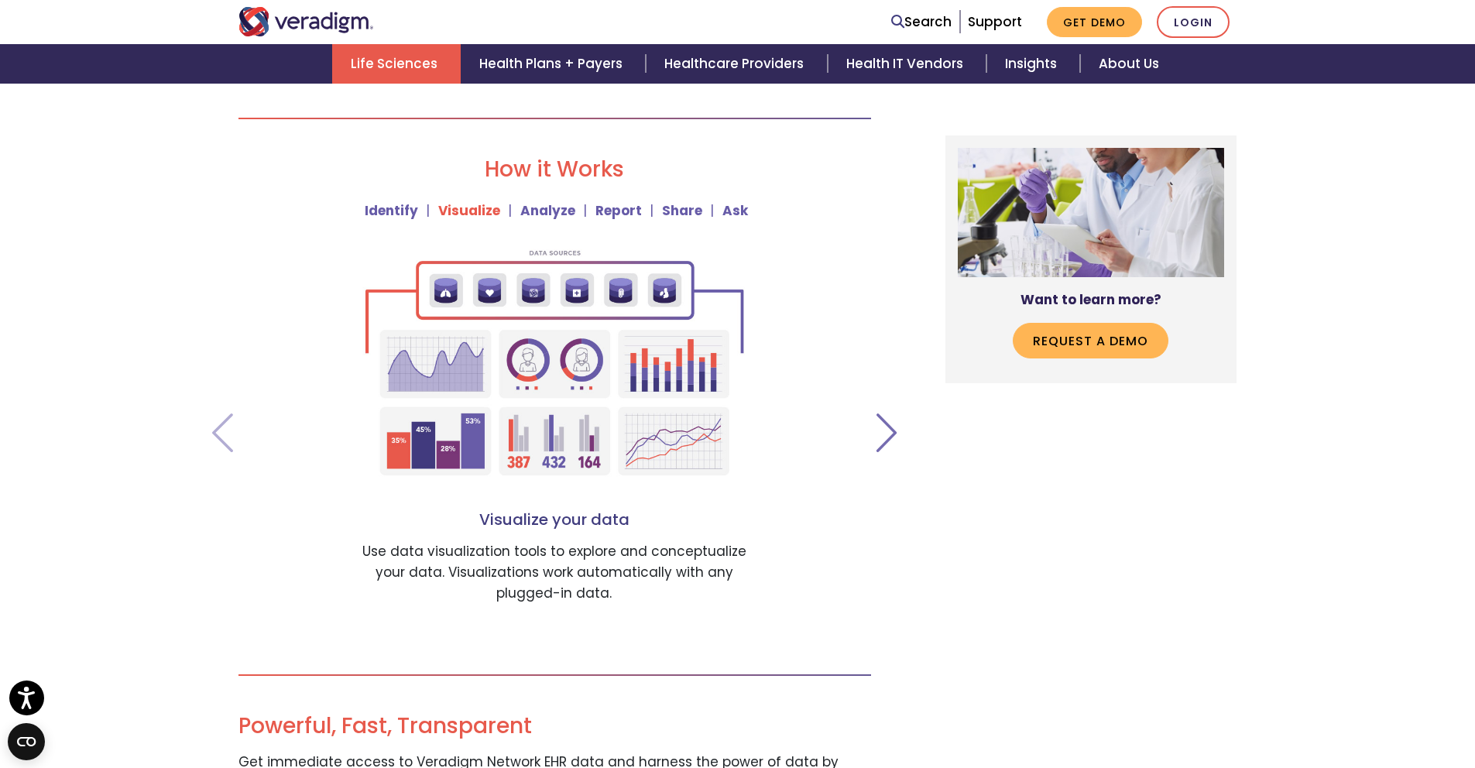
click at [887, 434] on span at bounding box center [887, 432] width 32 height 39
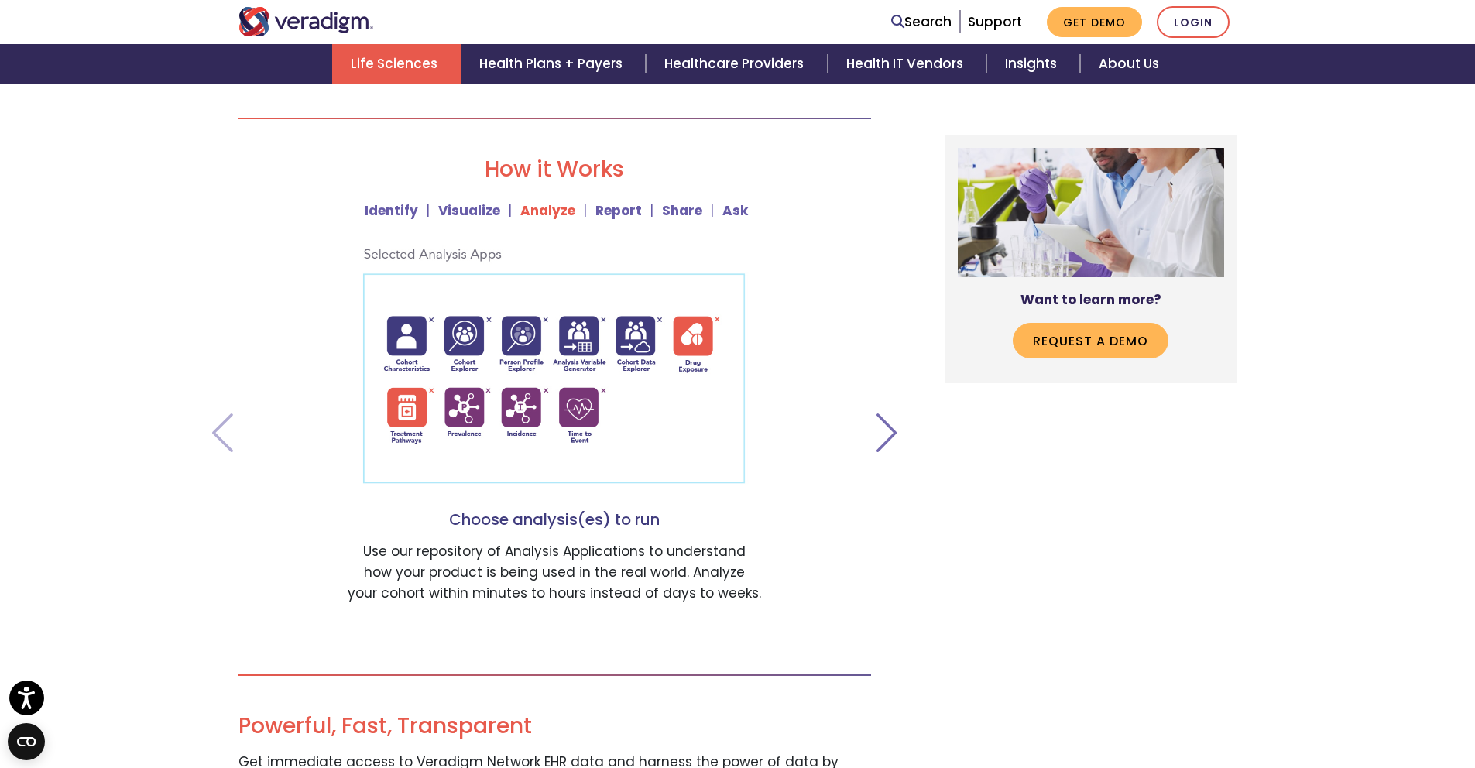
click at [887, 434] on span at bounding box center [887, 432] width 32 height 39
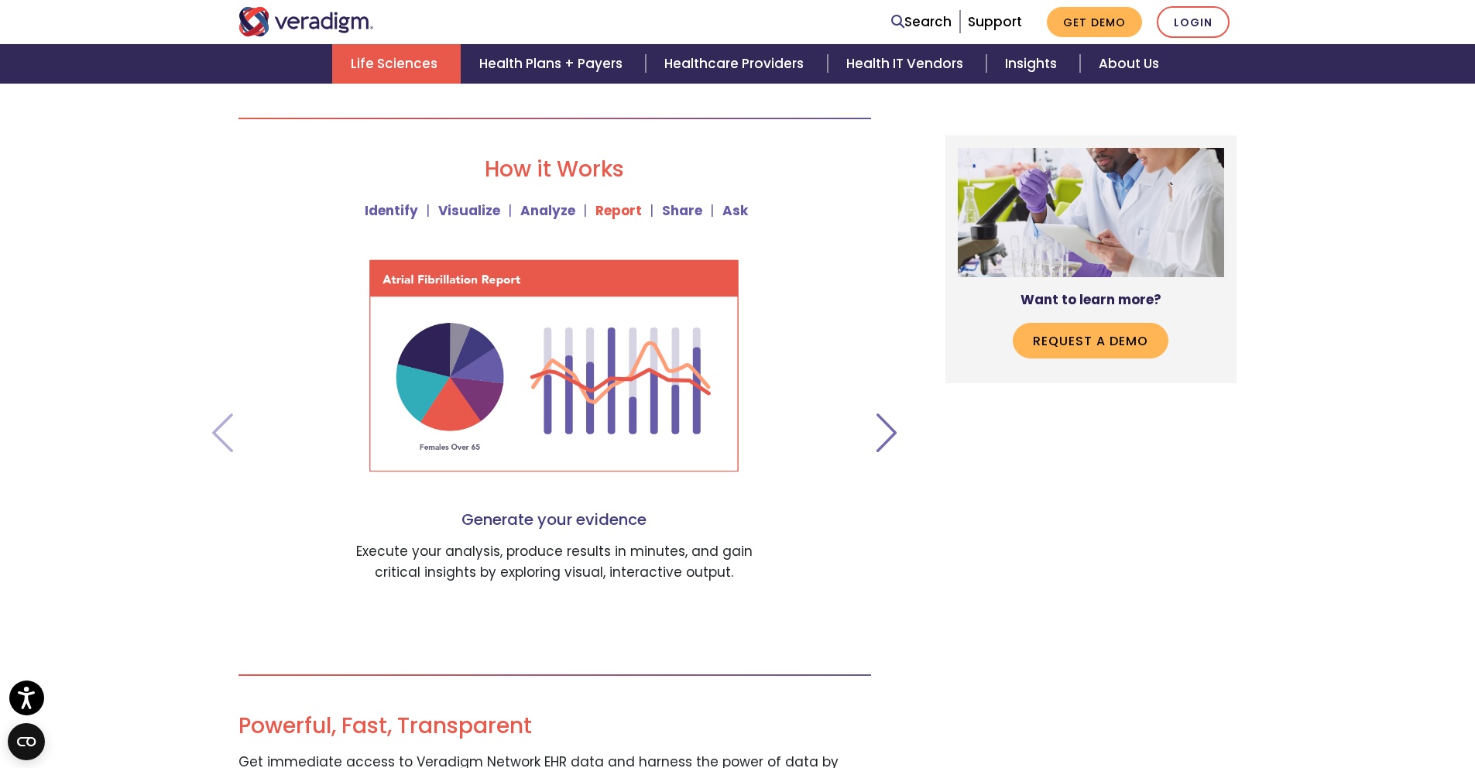
click at [887, 434] on span at bounding box center [887, 432] width 32 height 39
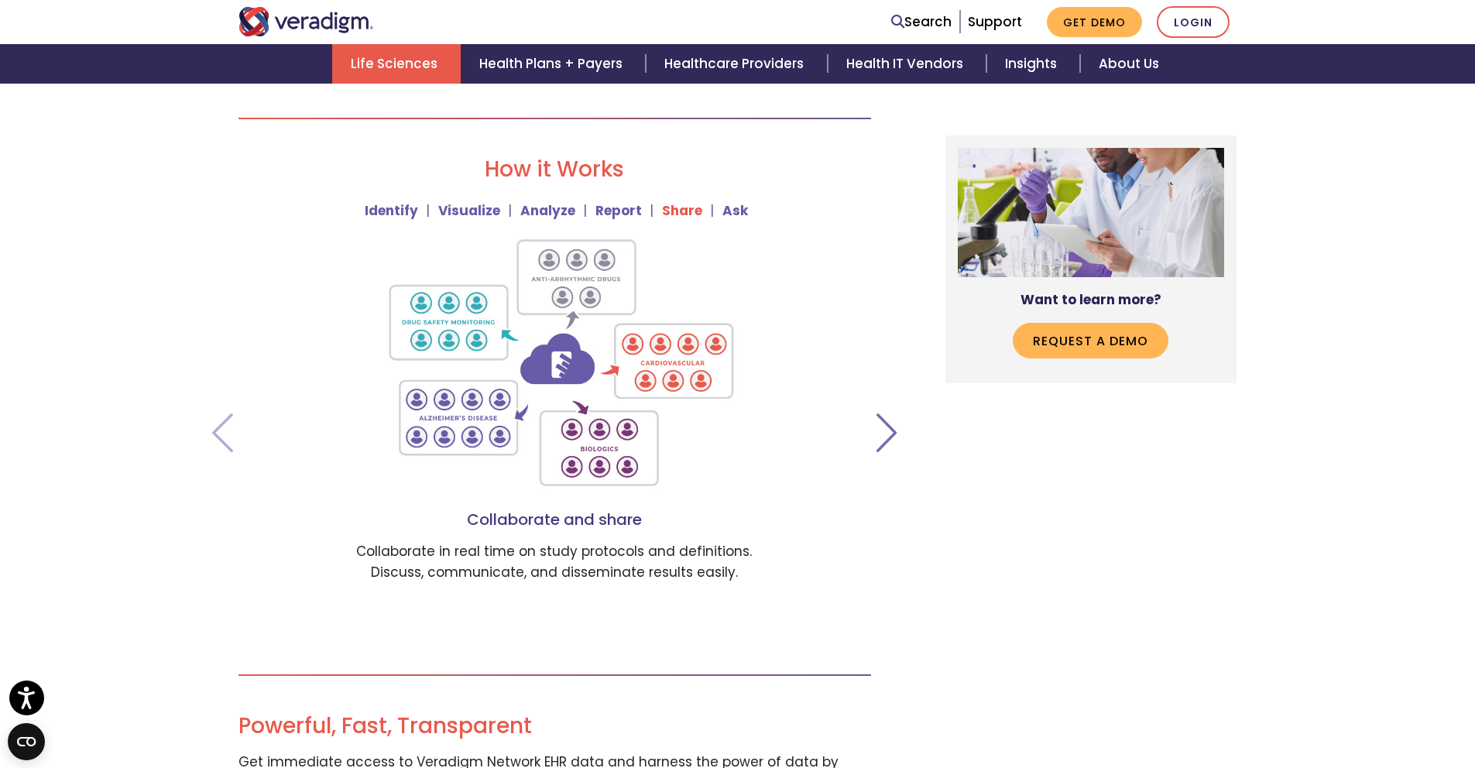
click at [887, 434] on span at bounding box center [887, 432] width 32 height 39
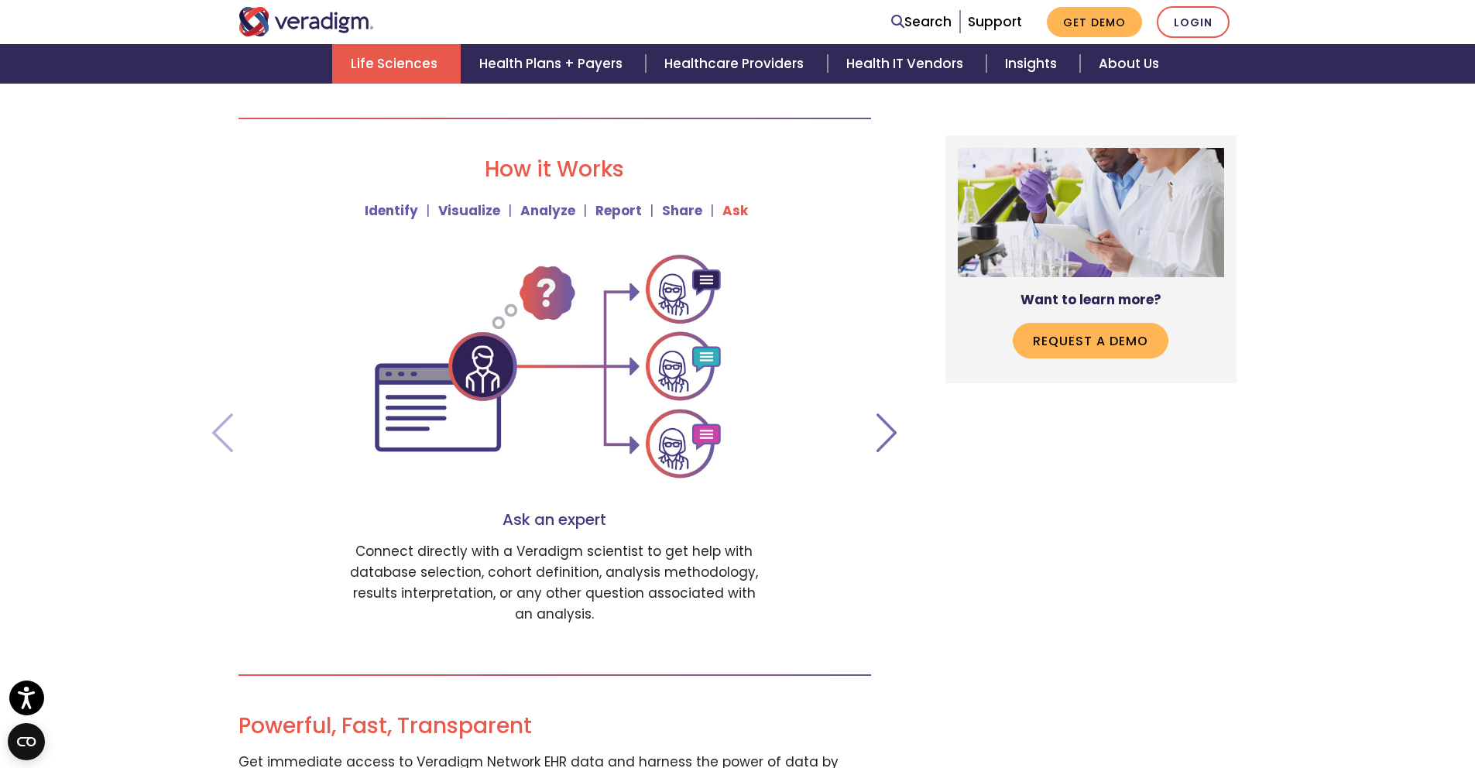
click at [887, 434] on span at bounding box center [887, 432] width 32 height 39
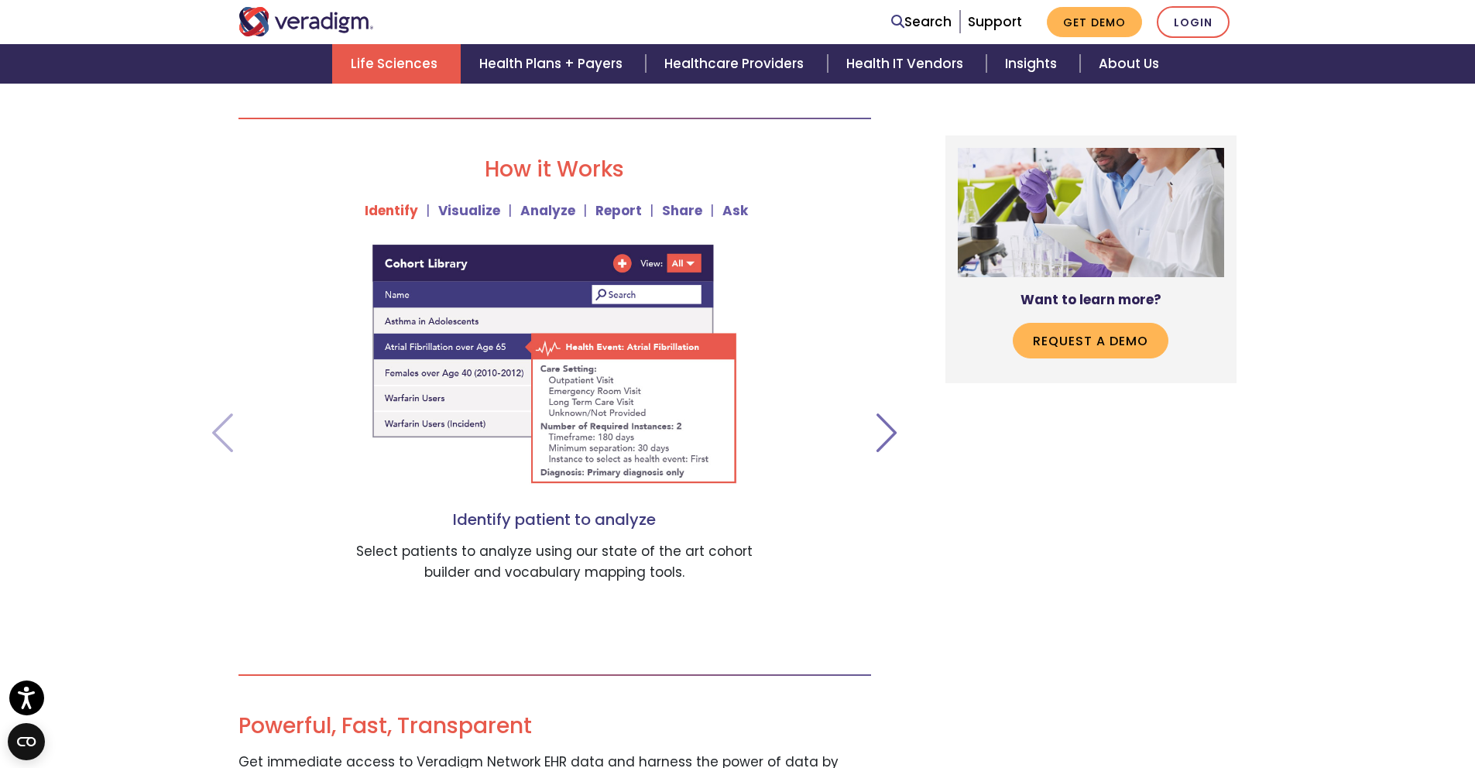
click at [887, 434] on span at bounding box center [887, 432] width 32 height 39
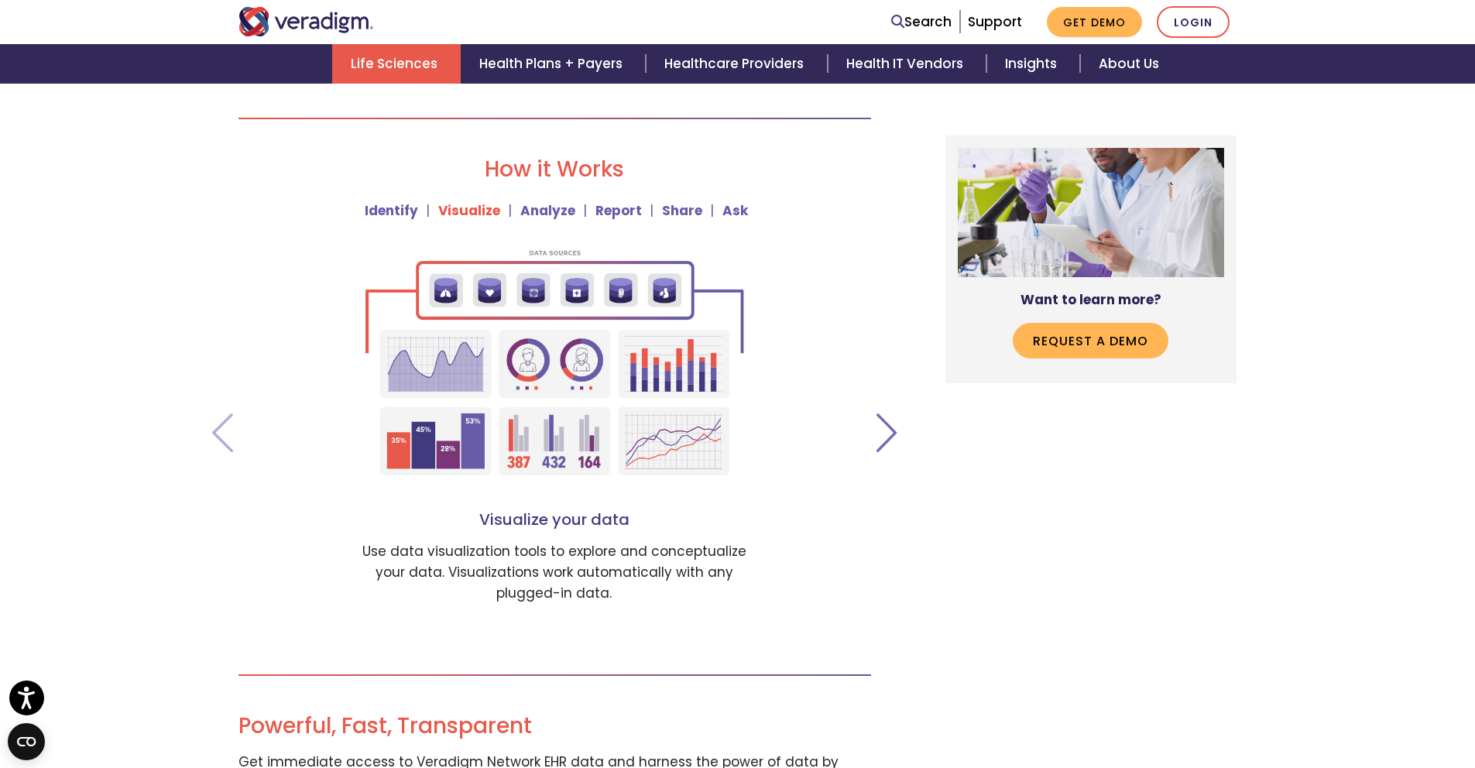
click at [887, 434] on span at bounding box center [887, 432] width 32 height 39
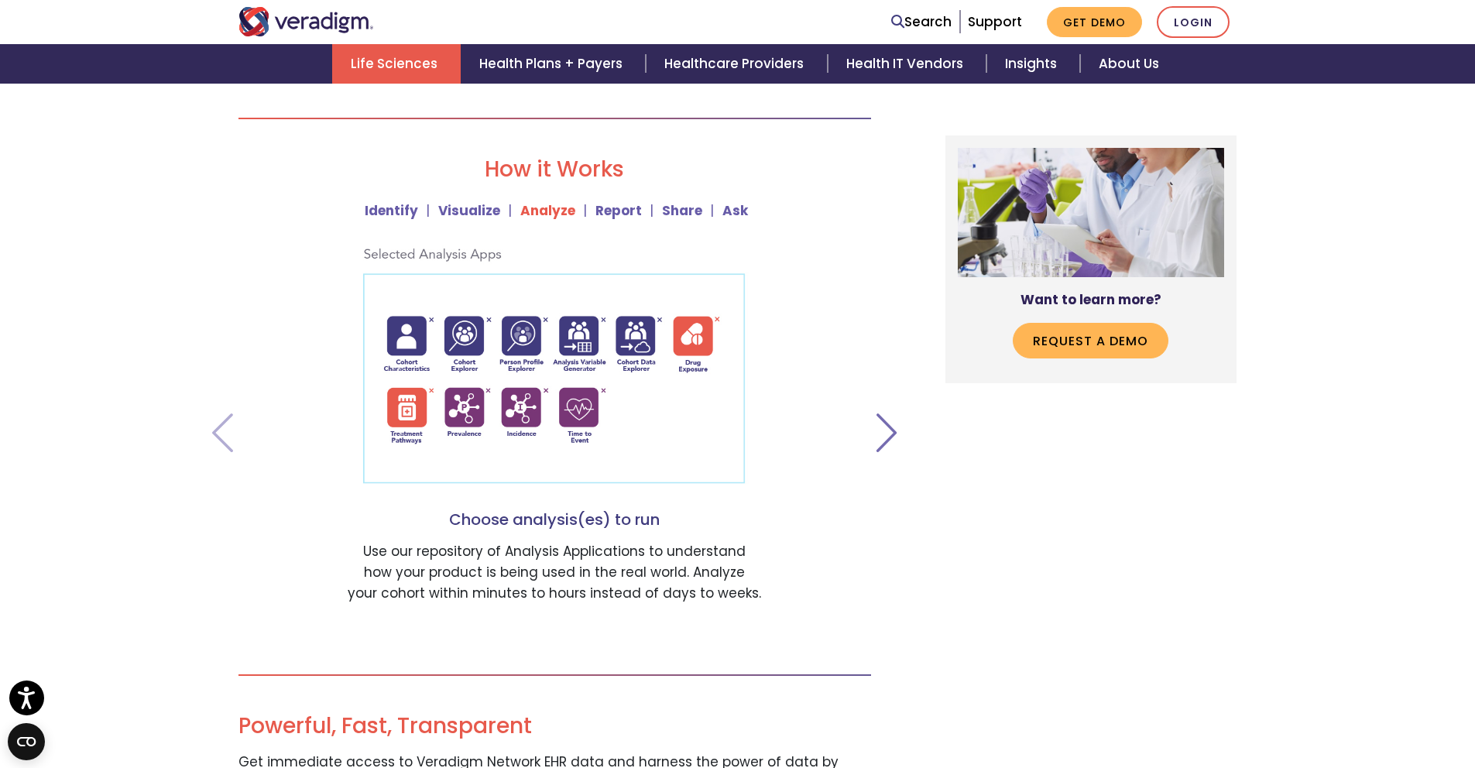
click at [887, 434] on span at bounding box center [887, 432] width 32 height 39
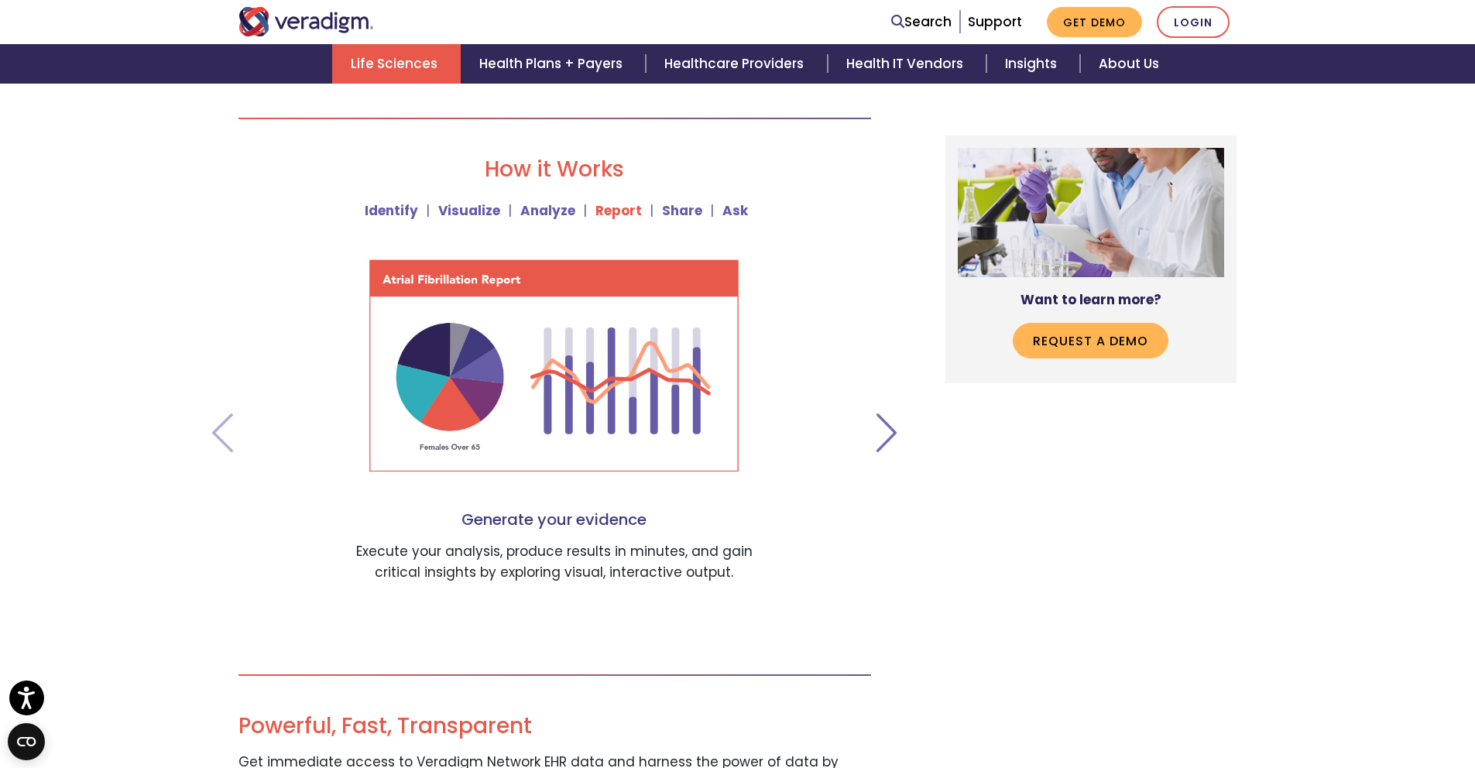
click at [887, 434] on span at bounding box center [887, 432] width 32 height 39
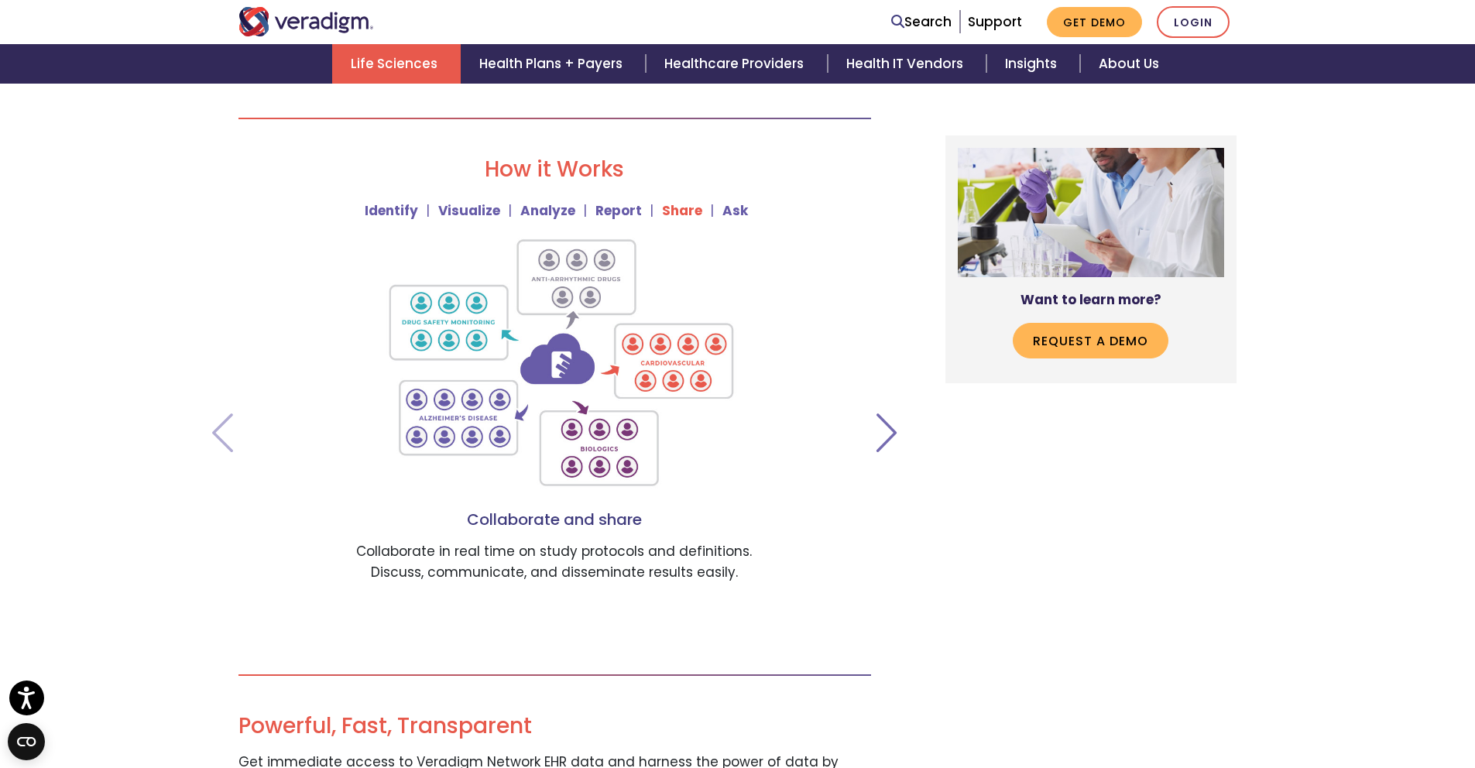
click at [887, 434] on span at bounding box center [887, 432] width 32 height 39
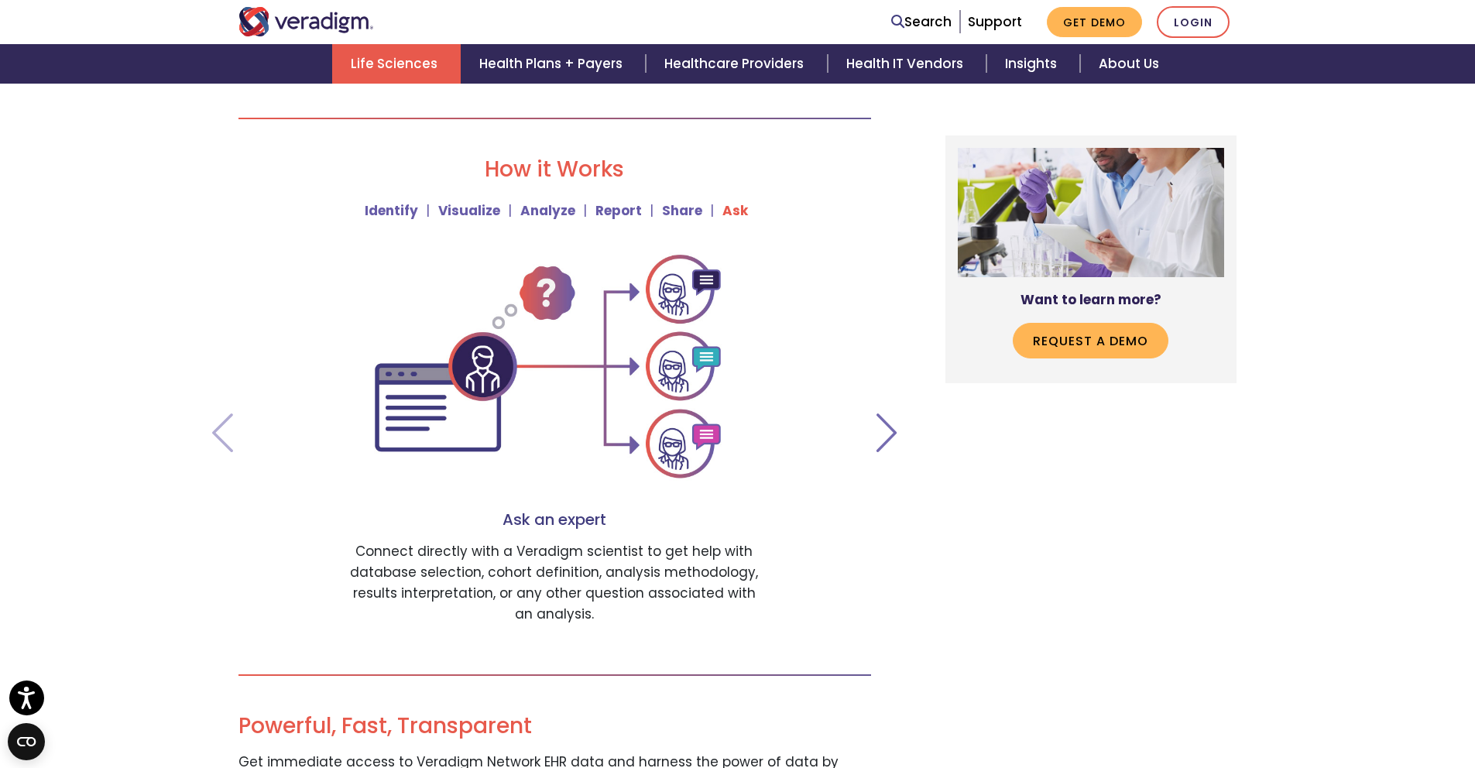
click at [887, 434] on span at bounding box center [887, 432] width 32 height 39
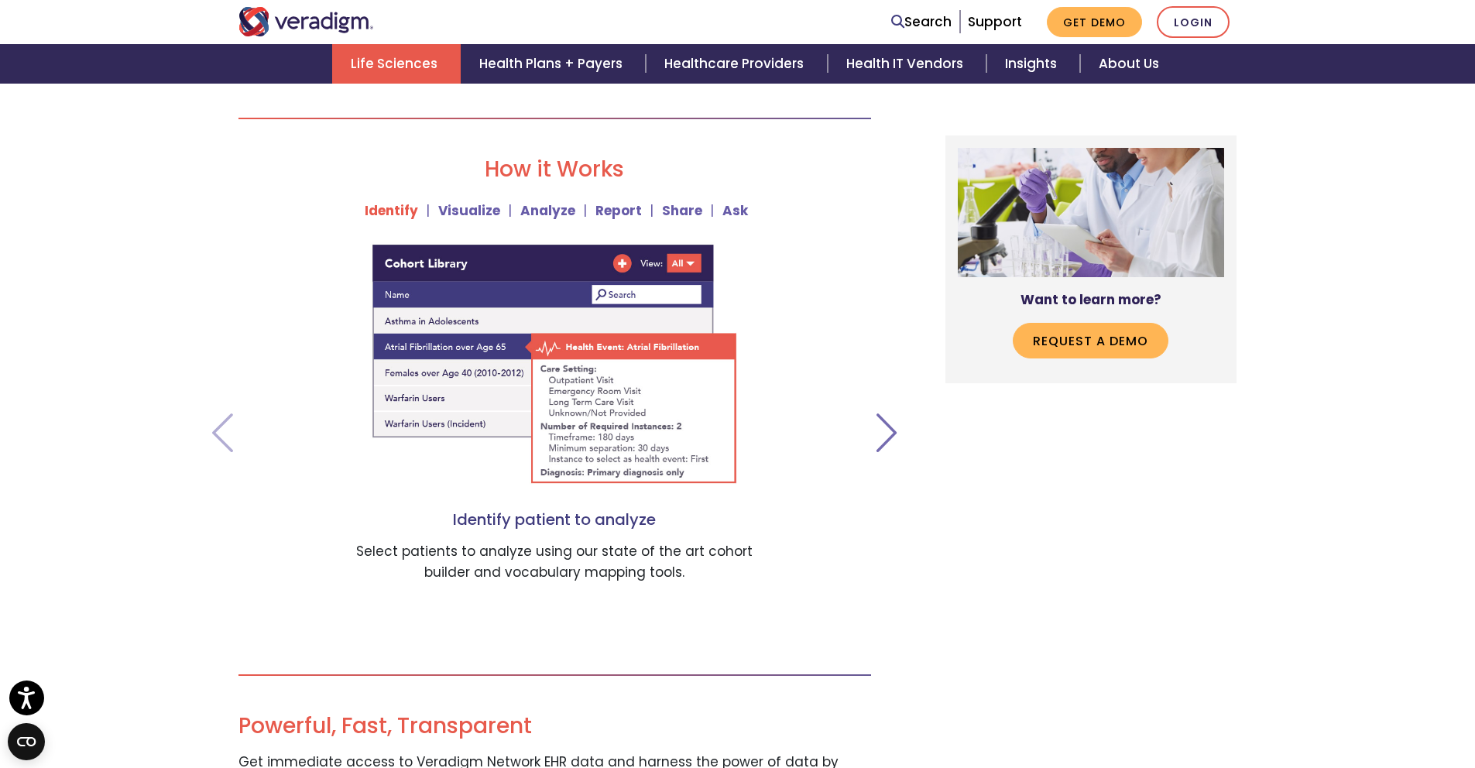
click at [884, 424] on span at bounding box center [887, 432] width 32 height 39
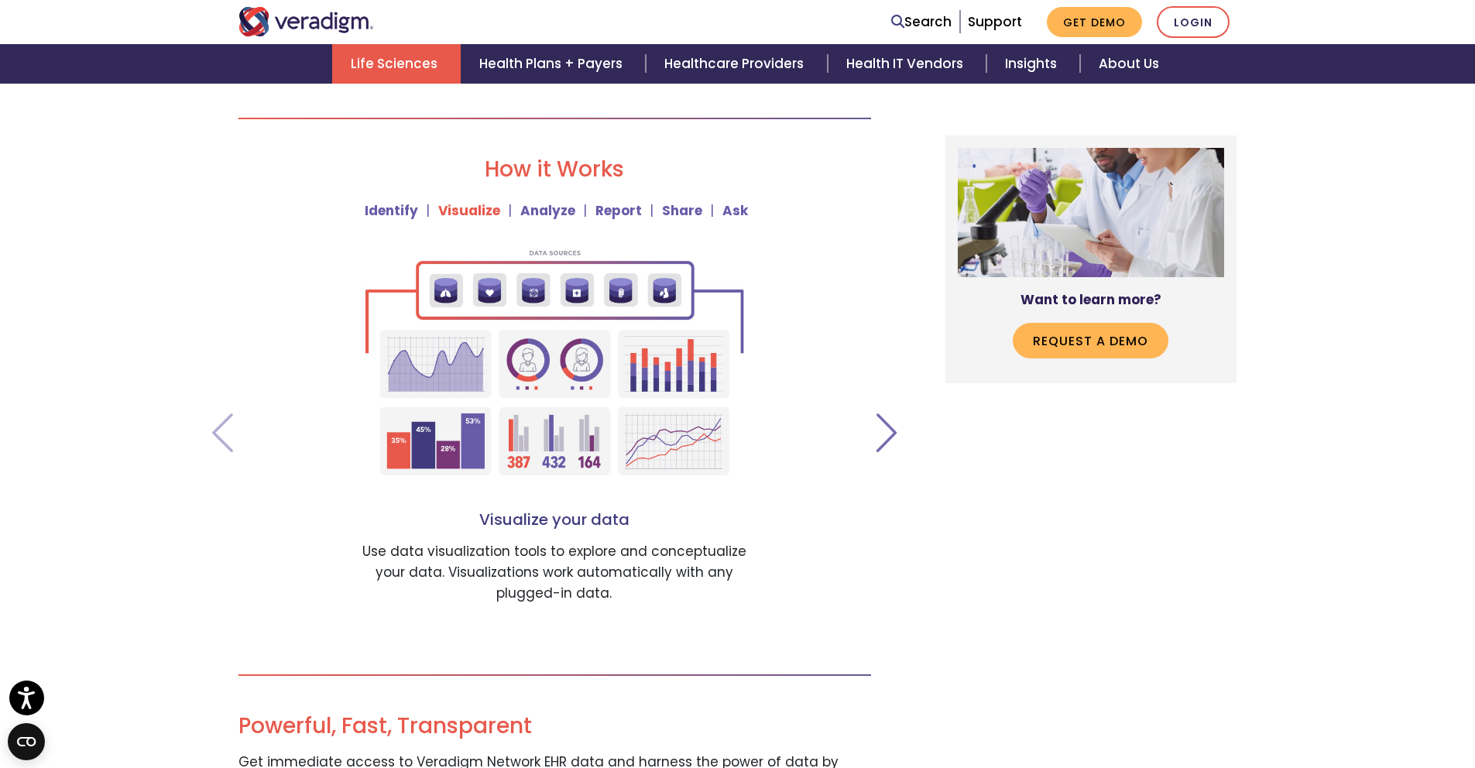
click at [885, 434] on span at bounding box center [887, 432] width 32 height 39
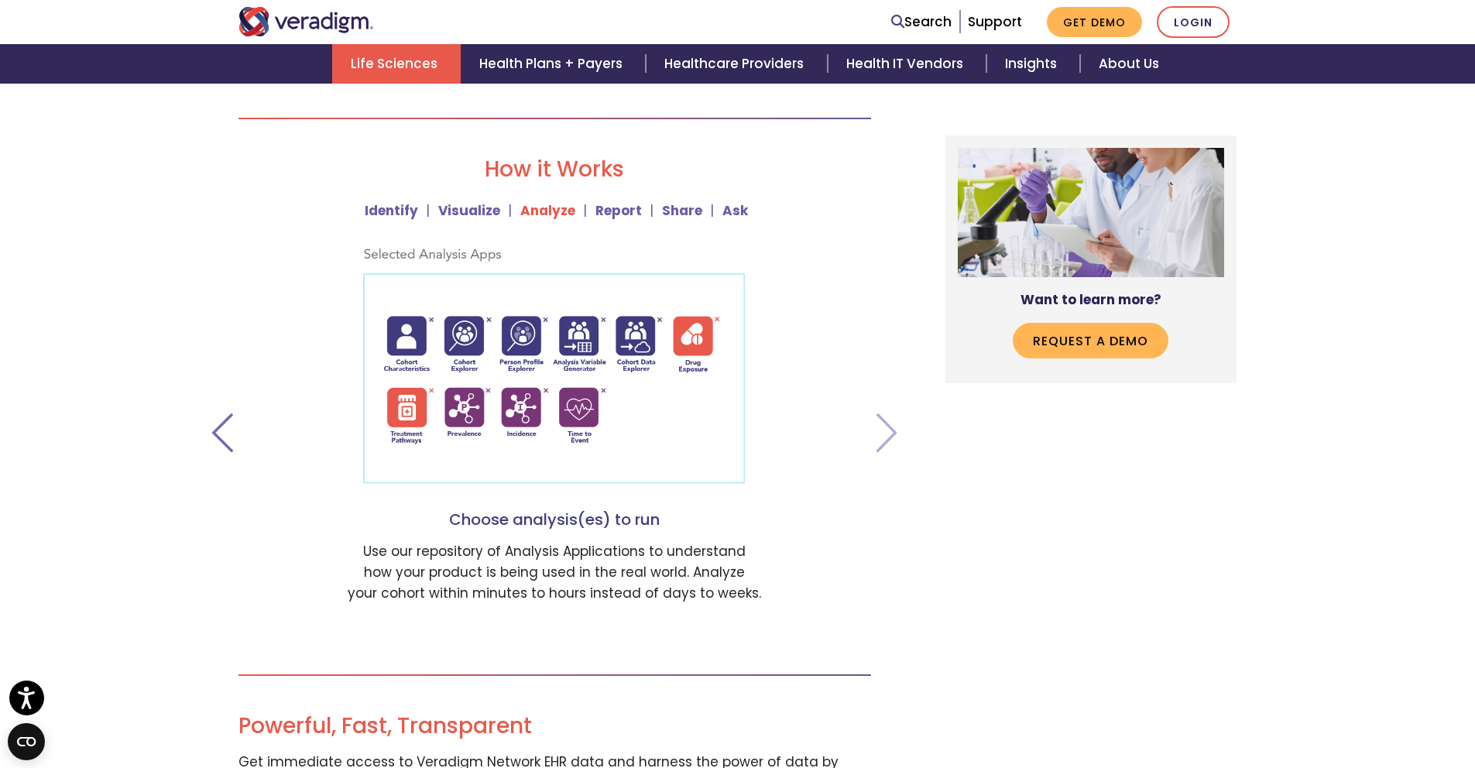
click at [207, 440] on span at bounding box center [223, 432] width 32 height 39
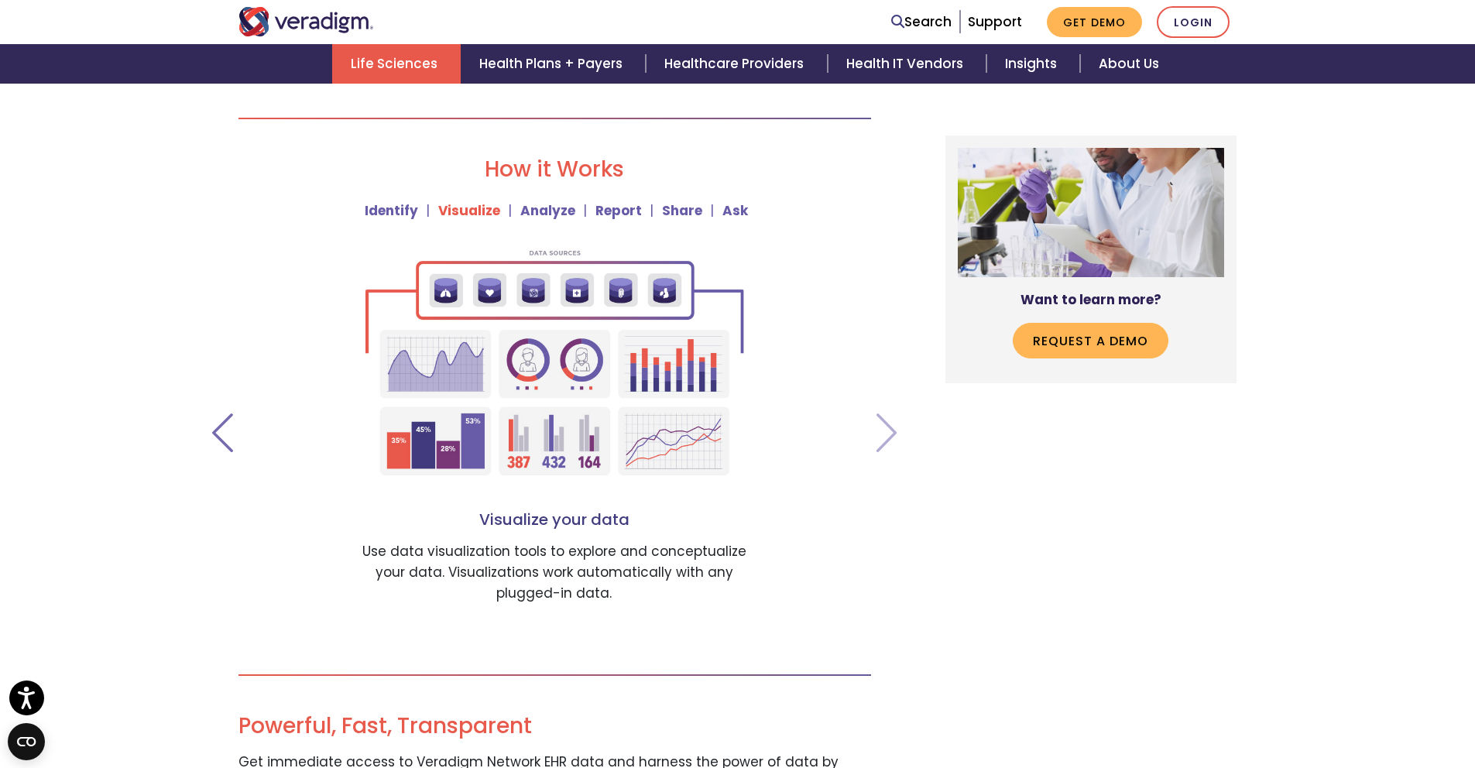
click at [210, 439] on span at bounding box center [223, 432] width 32 height 39
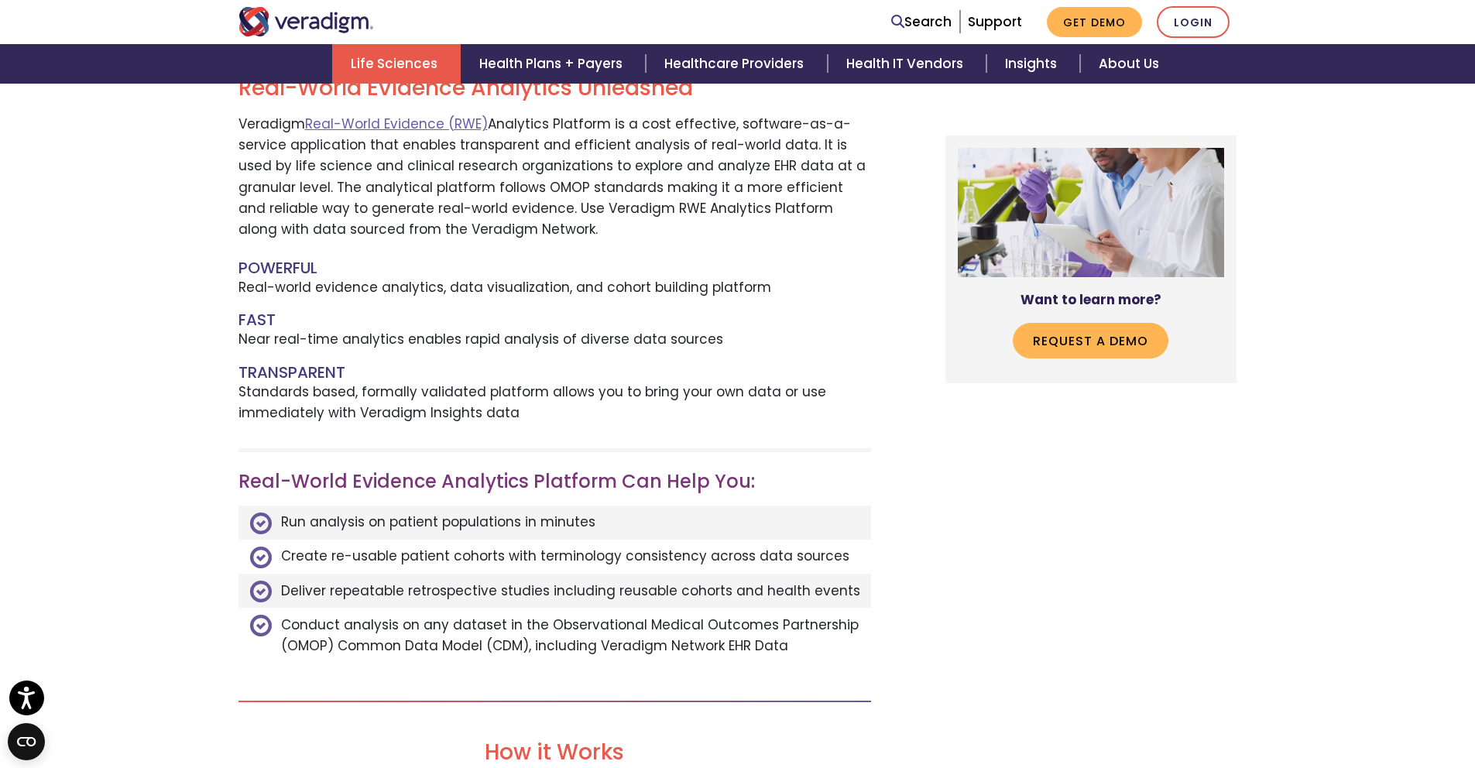
scroll to position [0, 0]
